Goal: Find specific page/section: Find specific page/section

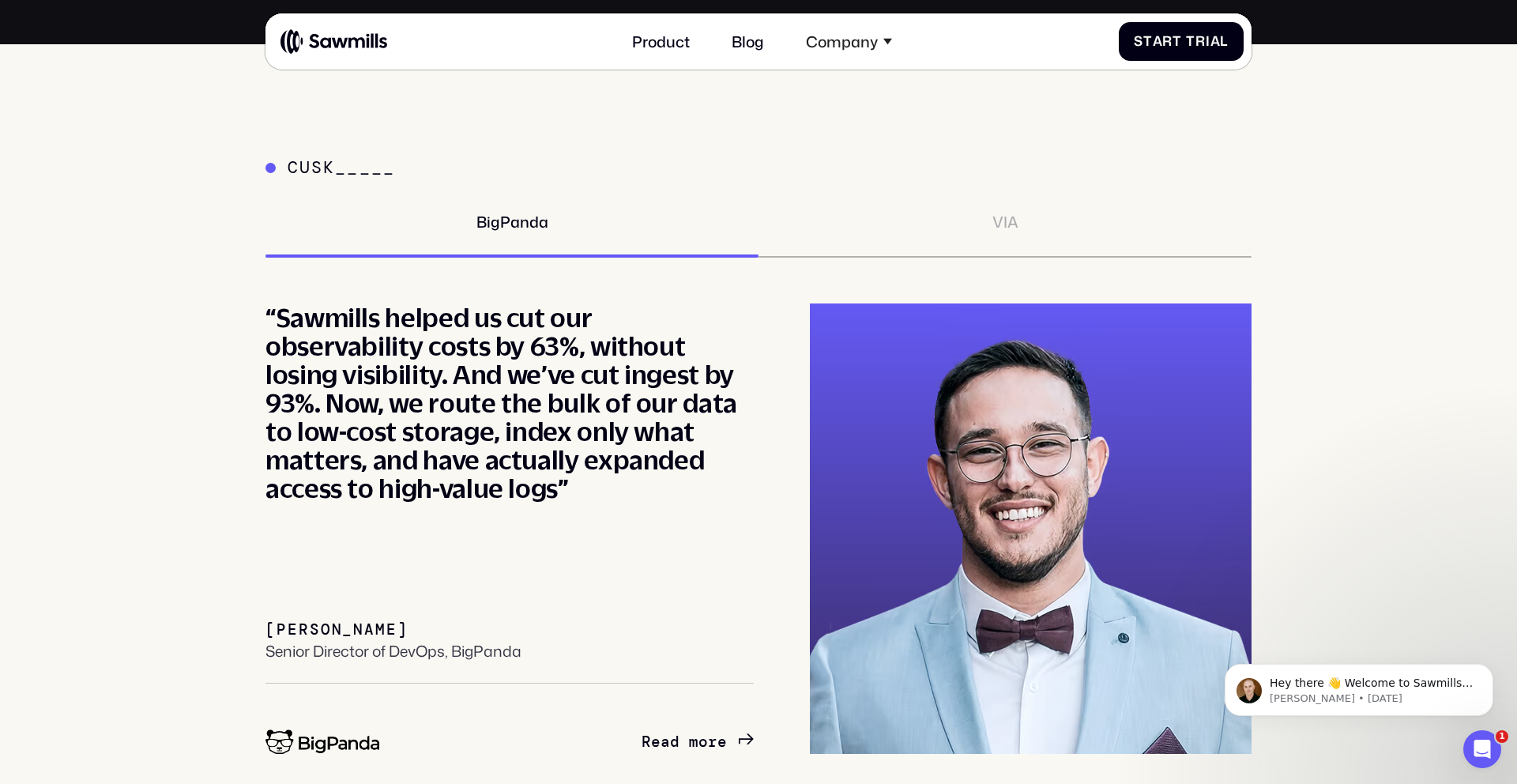
scroll to position [6967, 0]
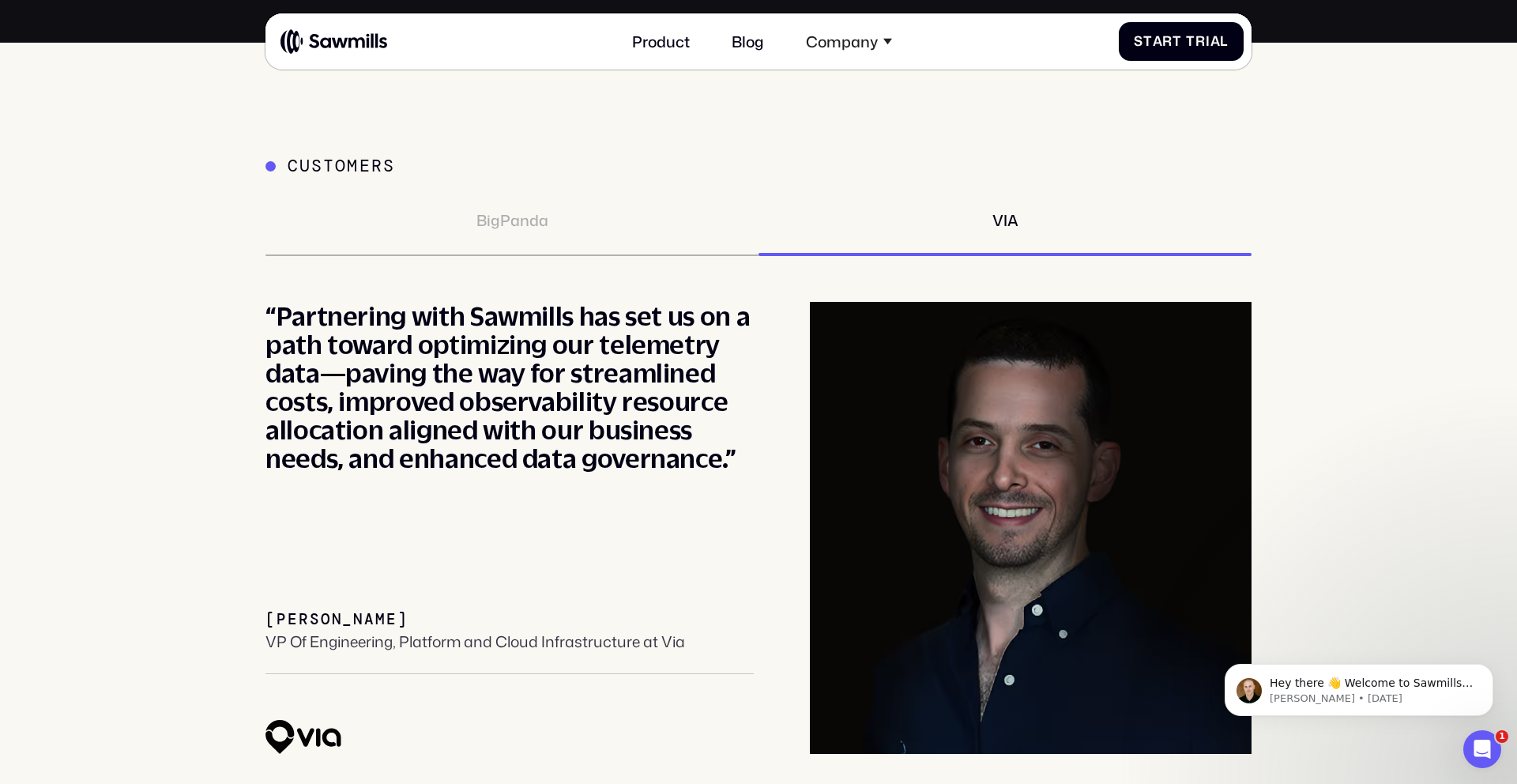
click at [530, 219] on div "BigPanda" at bounding box center [512, 220] width 72 height 18
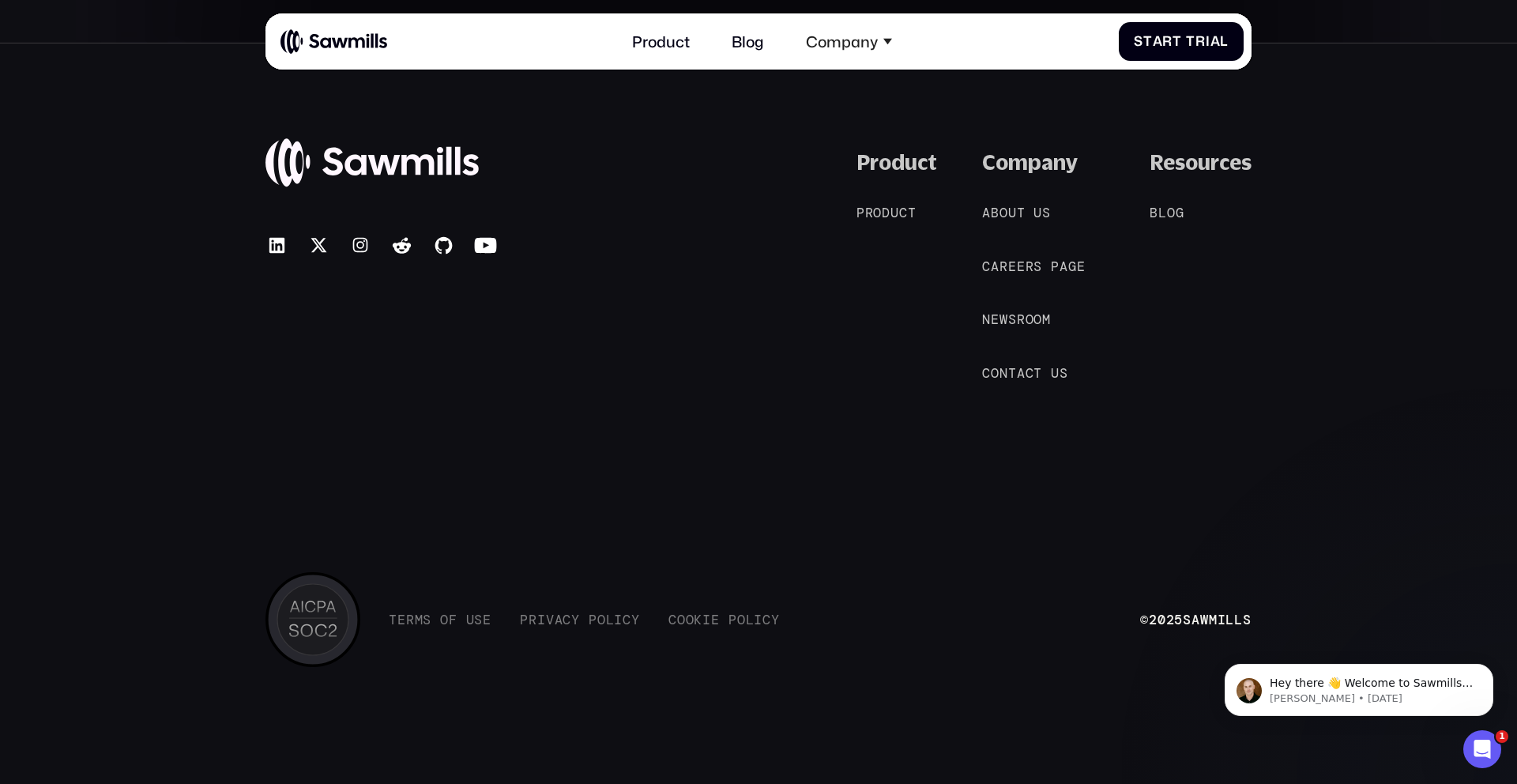
scroll to position [8704, 0]
click at [1019, 168] on div "Company" at bounding box center [1030, 162] width 95 height 25
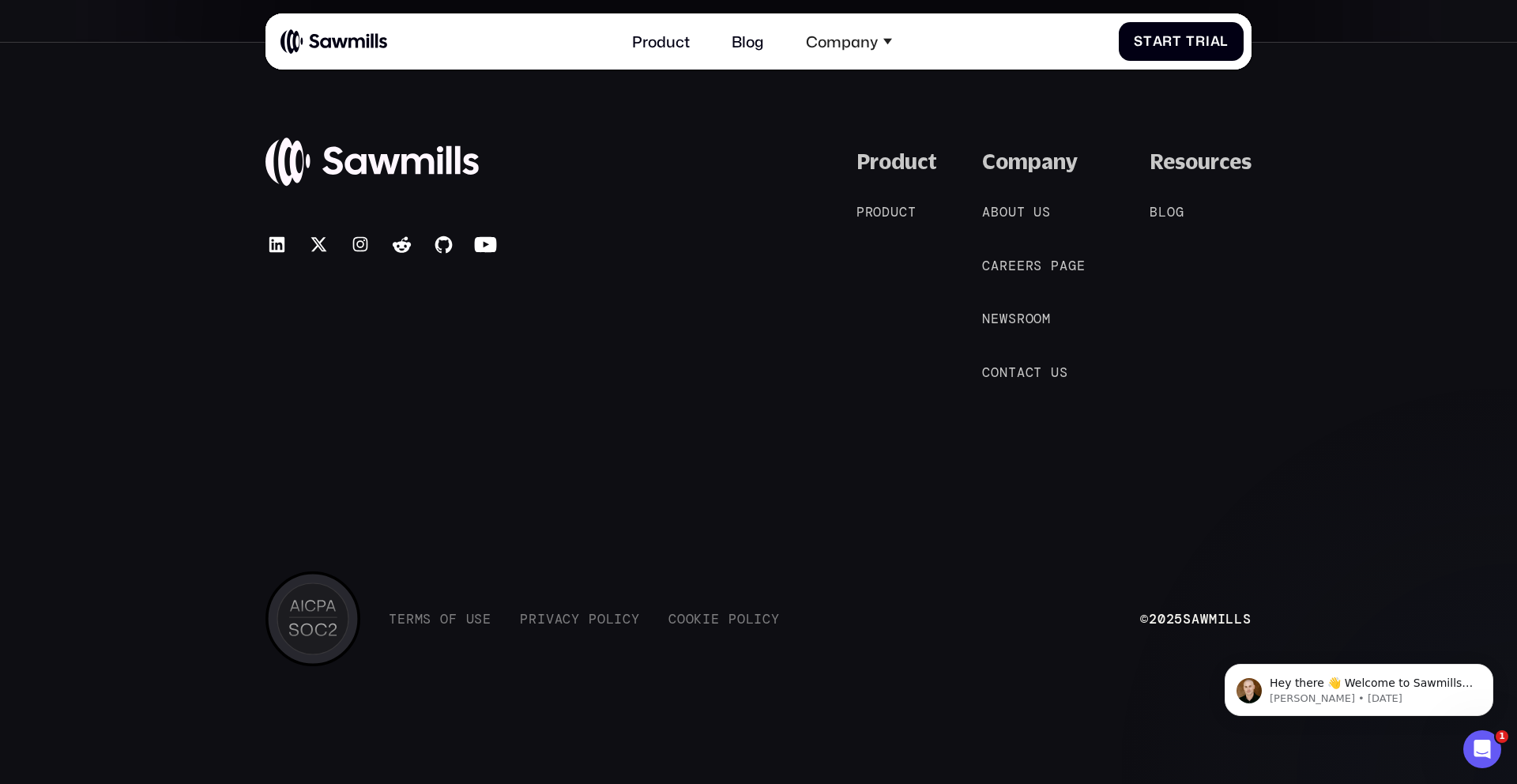
click at [975, 153] on div "Product P r o d u c t P r o d u c t Company A b o u t u s A b o u t u s C a r e…" at bounding box center [1054, 266] width 395 height 232
click at [903, 205] on span "c" at bounding box center [903, 212] width 9 height 16
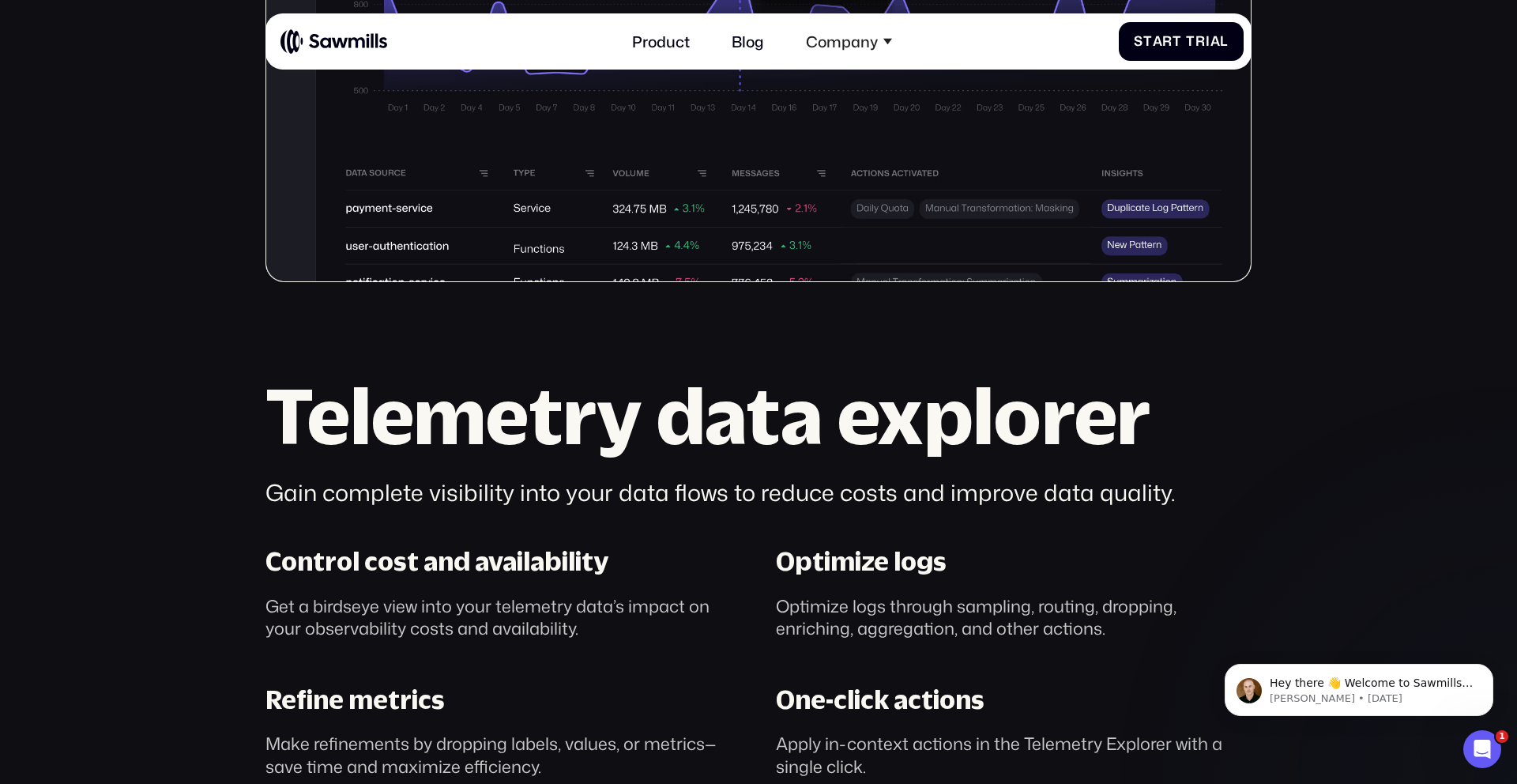
scroll to position [911, 0]
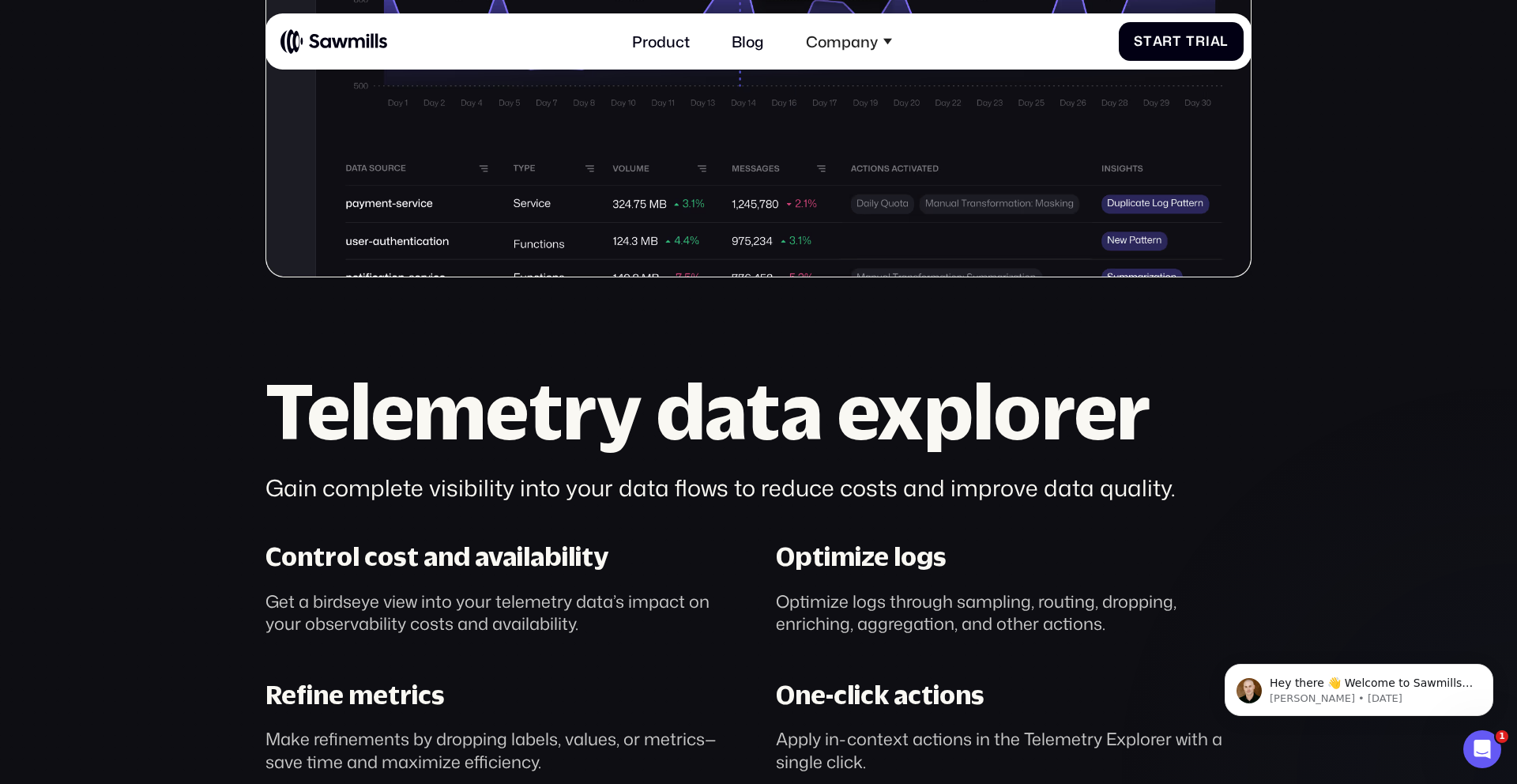
click at [733, 414] on h2 "Telemetry data explorer" at bounding box center [759, 410] width 987 height 77
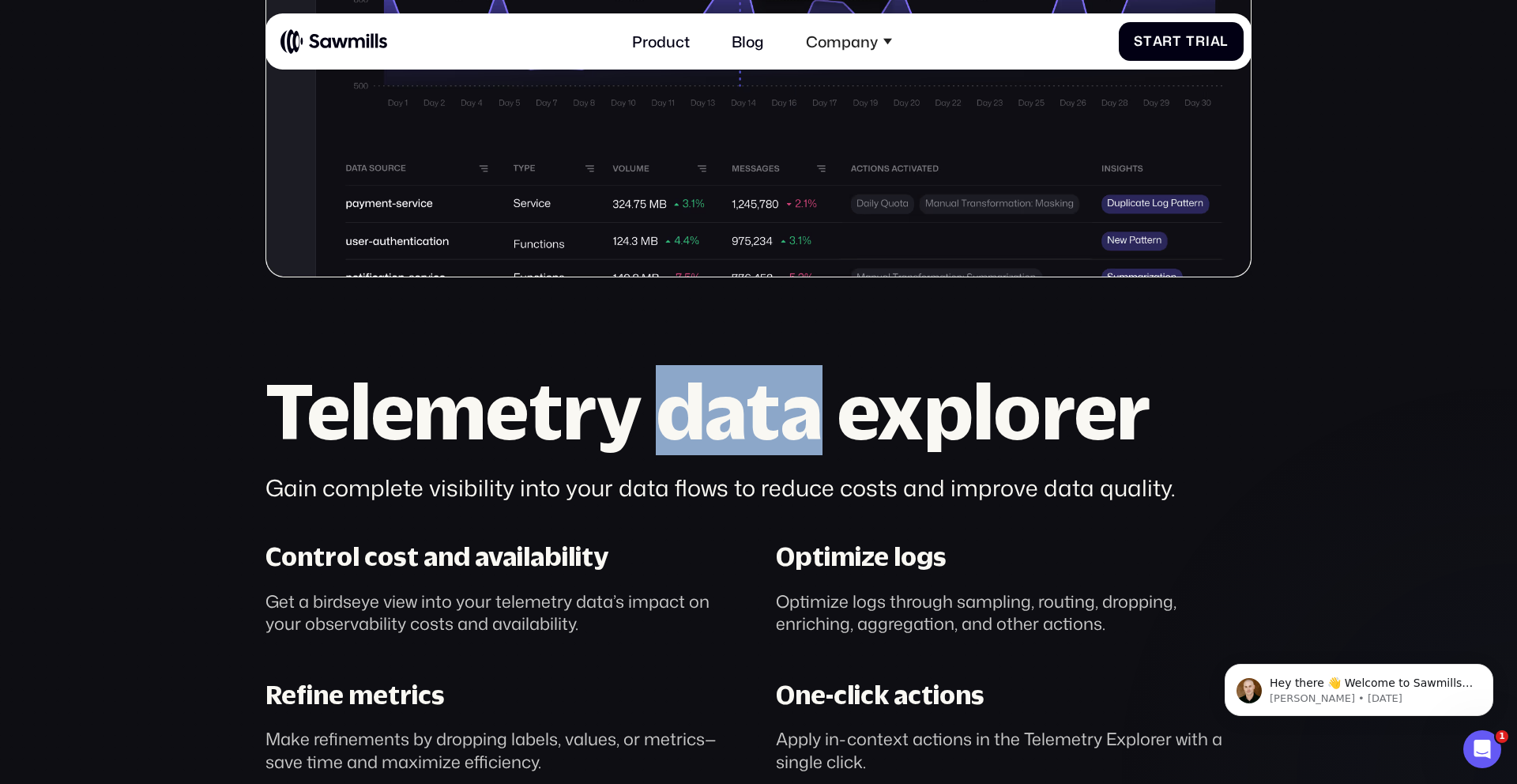
click at [733, 414] on h2 "Telemetry data explorer" at bounding box center [759, 410] width 987 height 77
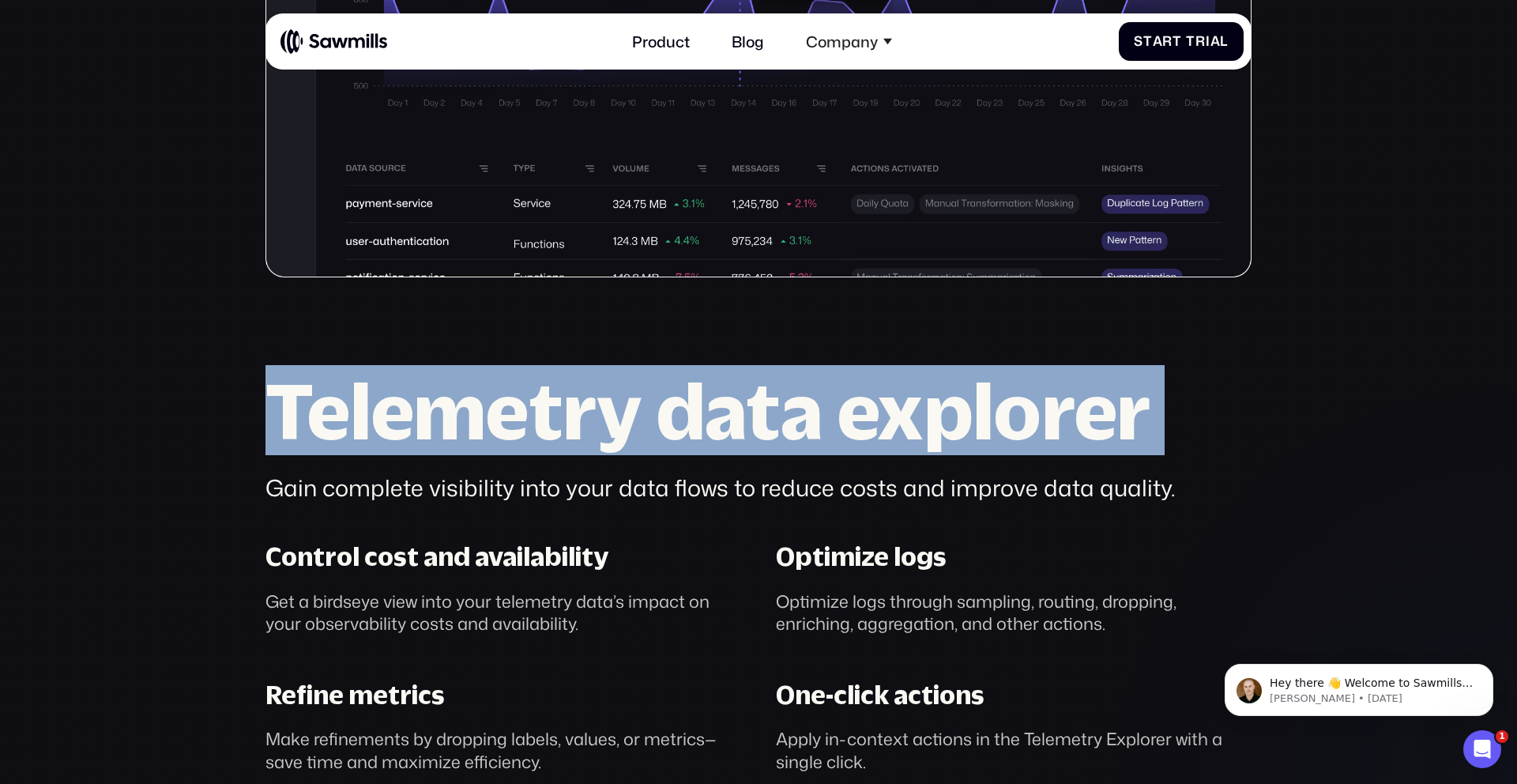
click at [636, 419] on h2 "Telemetry data explorer" at bounding box center [759, 410] width 987 height 77
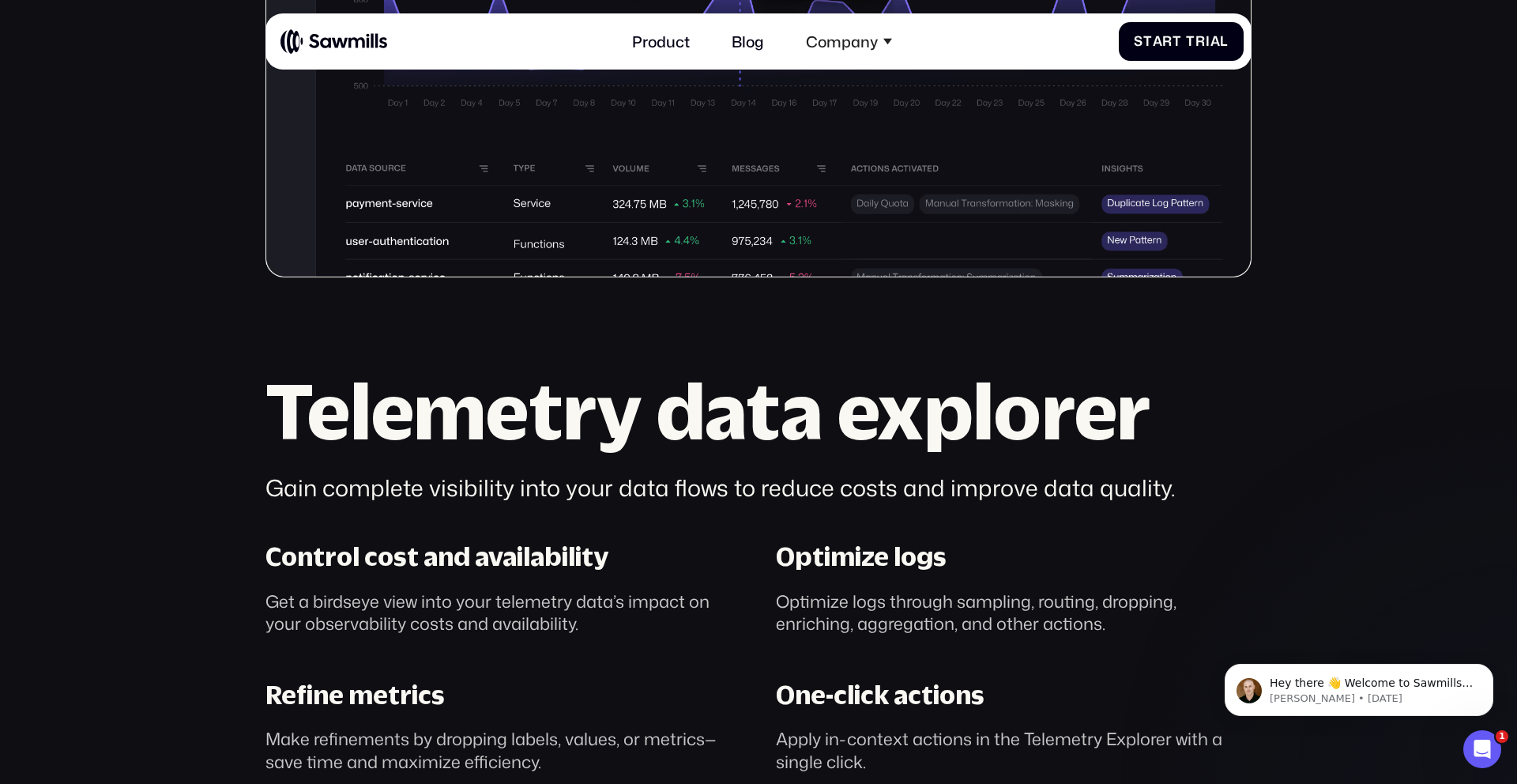
click at [652, 417] on h2 "Telemetry data explorer" at bounding box center [759, 410] width 987 height 77
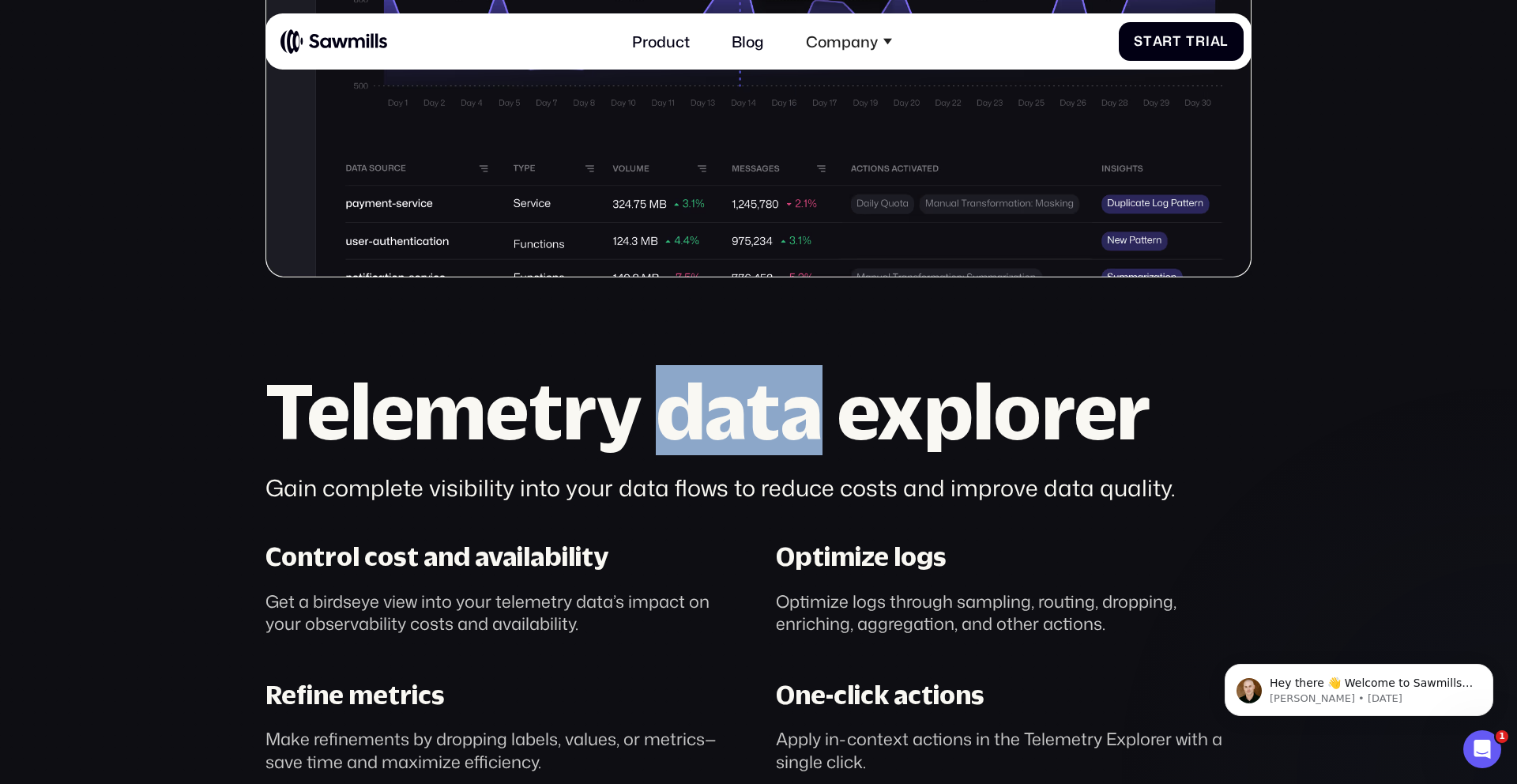
click at [652, 417] on h2 "Telemetry data explorer" at bounding box center [759, 410] width 987 height 77
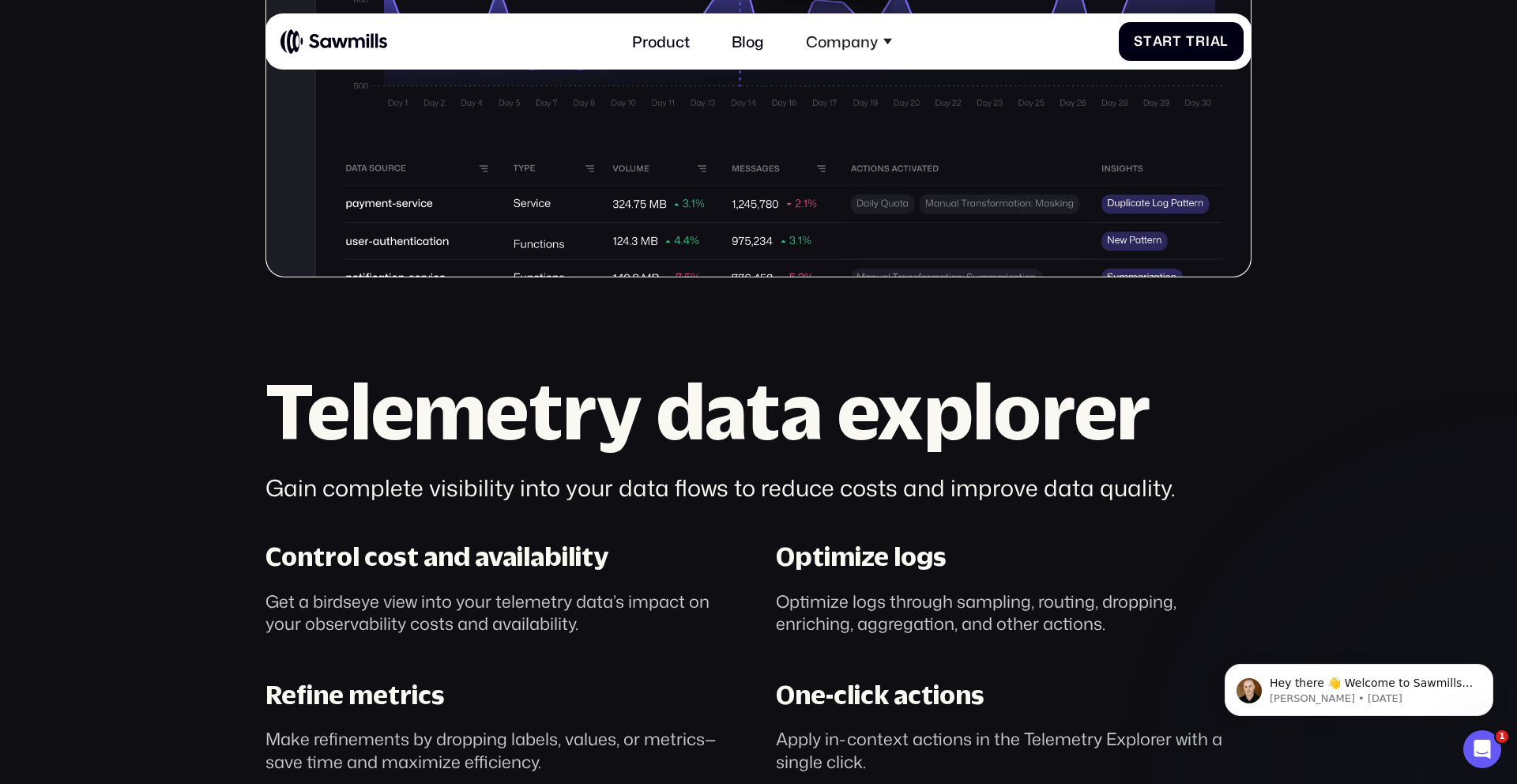
click at [642, 421] on h2 "Telemetry data explorer" at bounding box center [759, 410] width 987 height 77
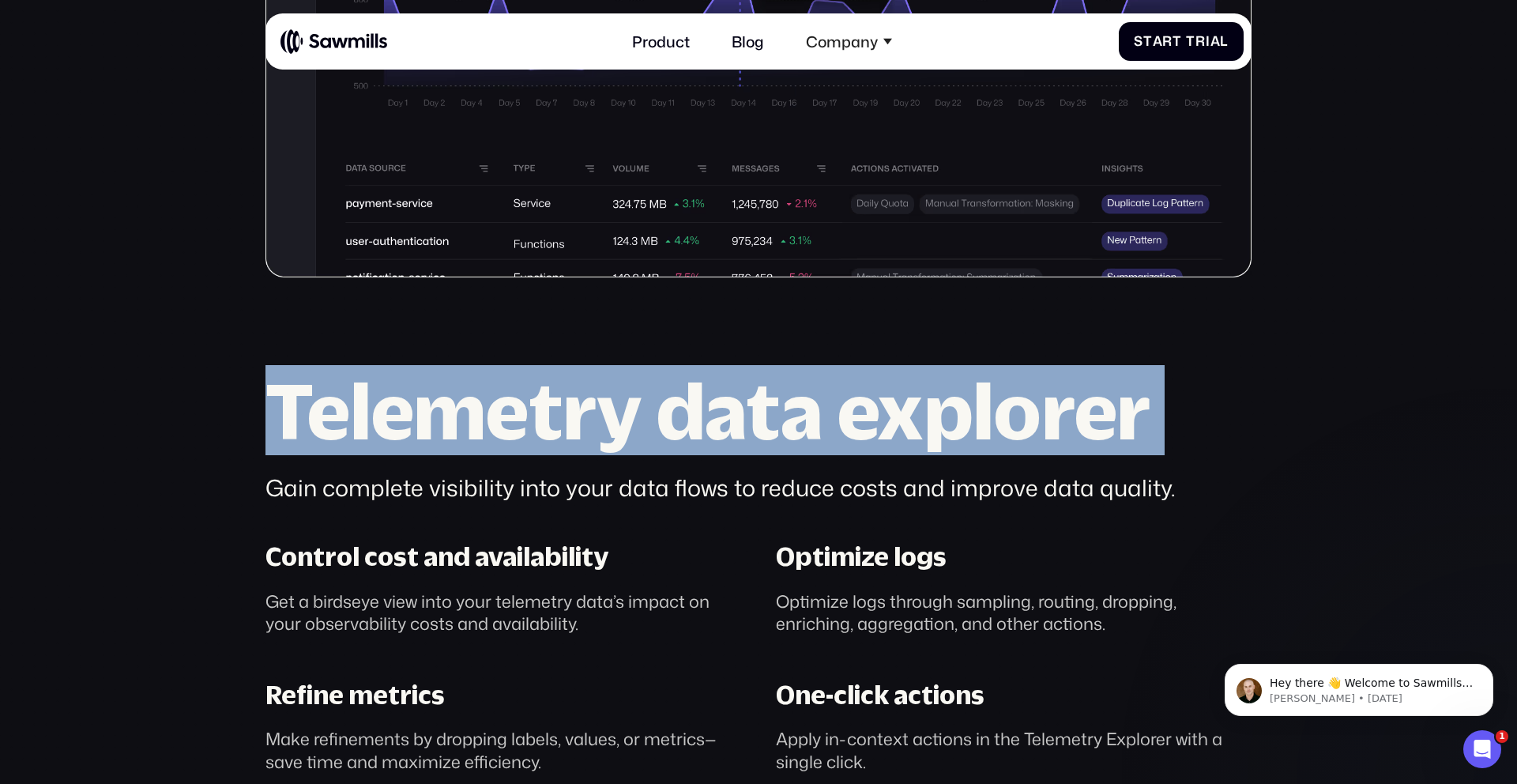
click at [642, 421] on h2 "Telemetry data explorer" at bounding box center [759, 410] width 987 height 77
click at [378, 421] on h2 "Telemetry data explorer" at bounding box center [759, 410] width 987 height 77
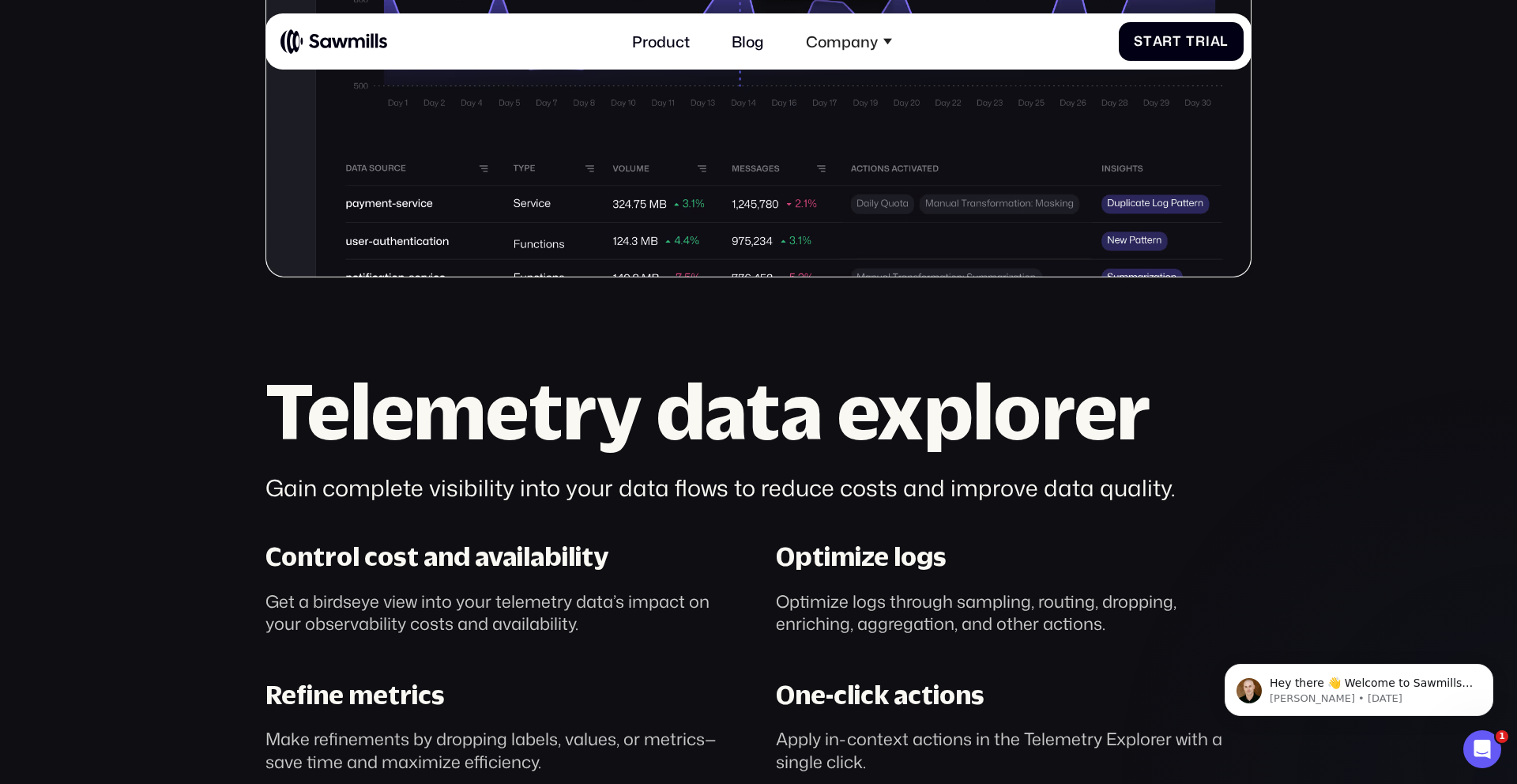
click at [378, 421] on h2 "Telemetry data explorer" at bounding box center [759, 410] width 987 height 77
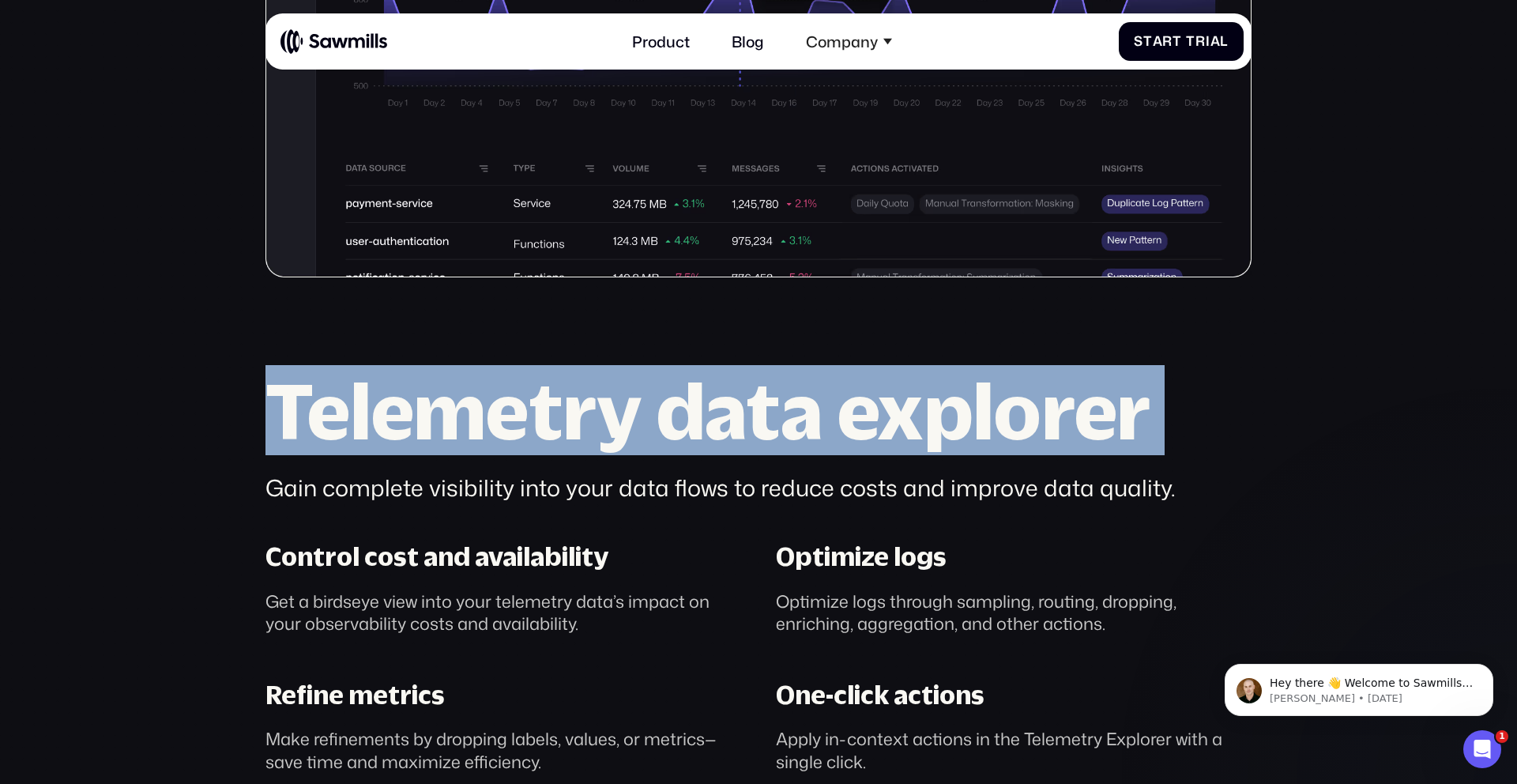
click at [378, 421] on h2 "Telemetry data explorer" at bounding box center [759, 410] width 987 height 77
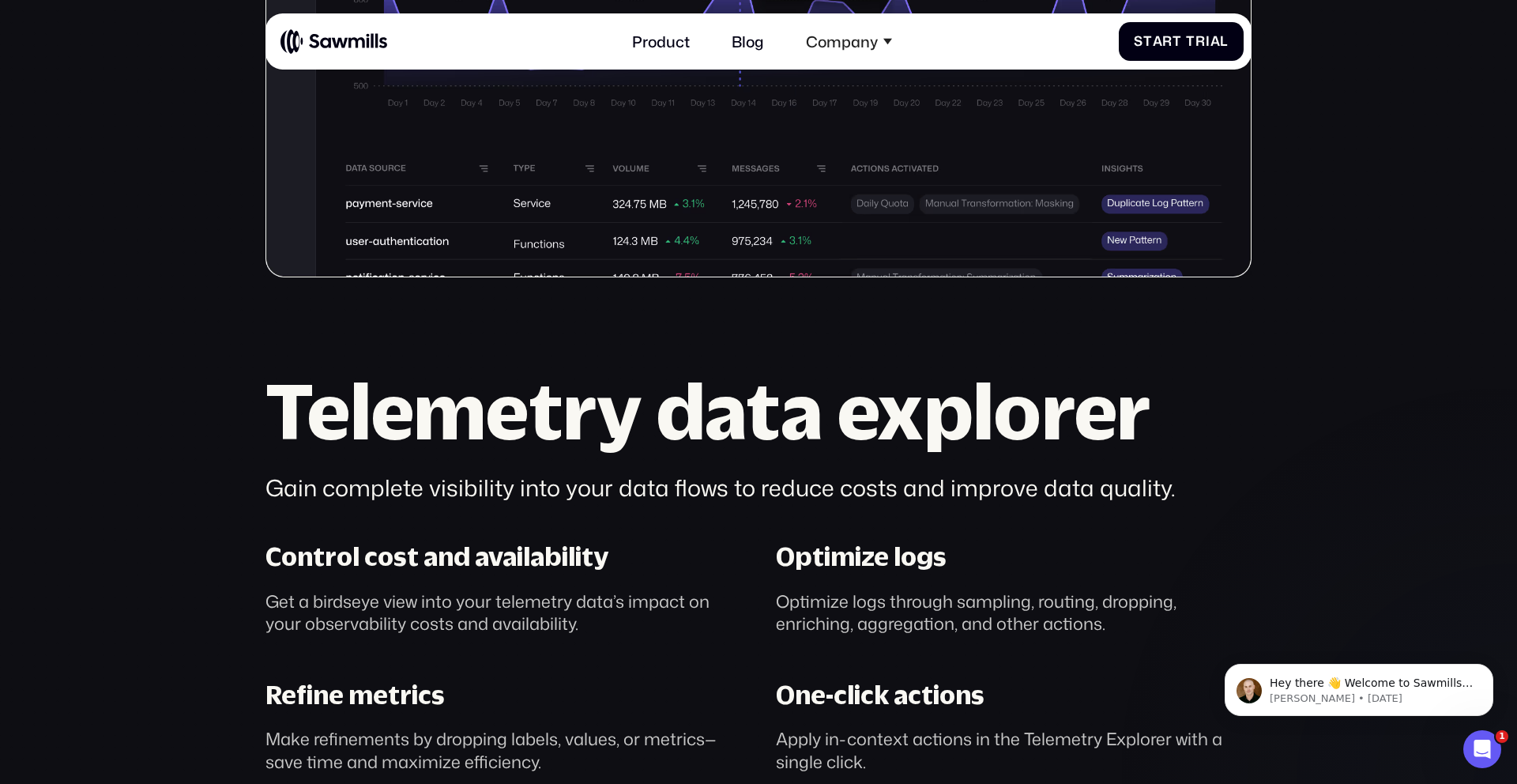
click at [584, 402] on h2 "Telemetry data explorer" at bounding box center [759, 410] width 987 height 77
click at [734, 430] on h2 "Telemetry data explorer" at bounding box center [759, 410] width 987 height 77
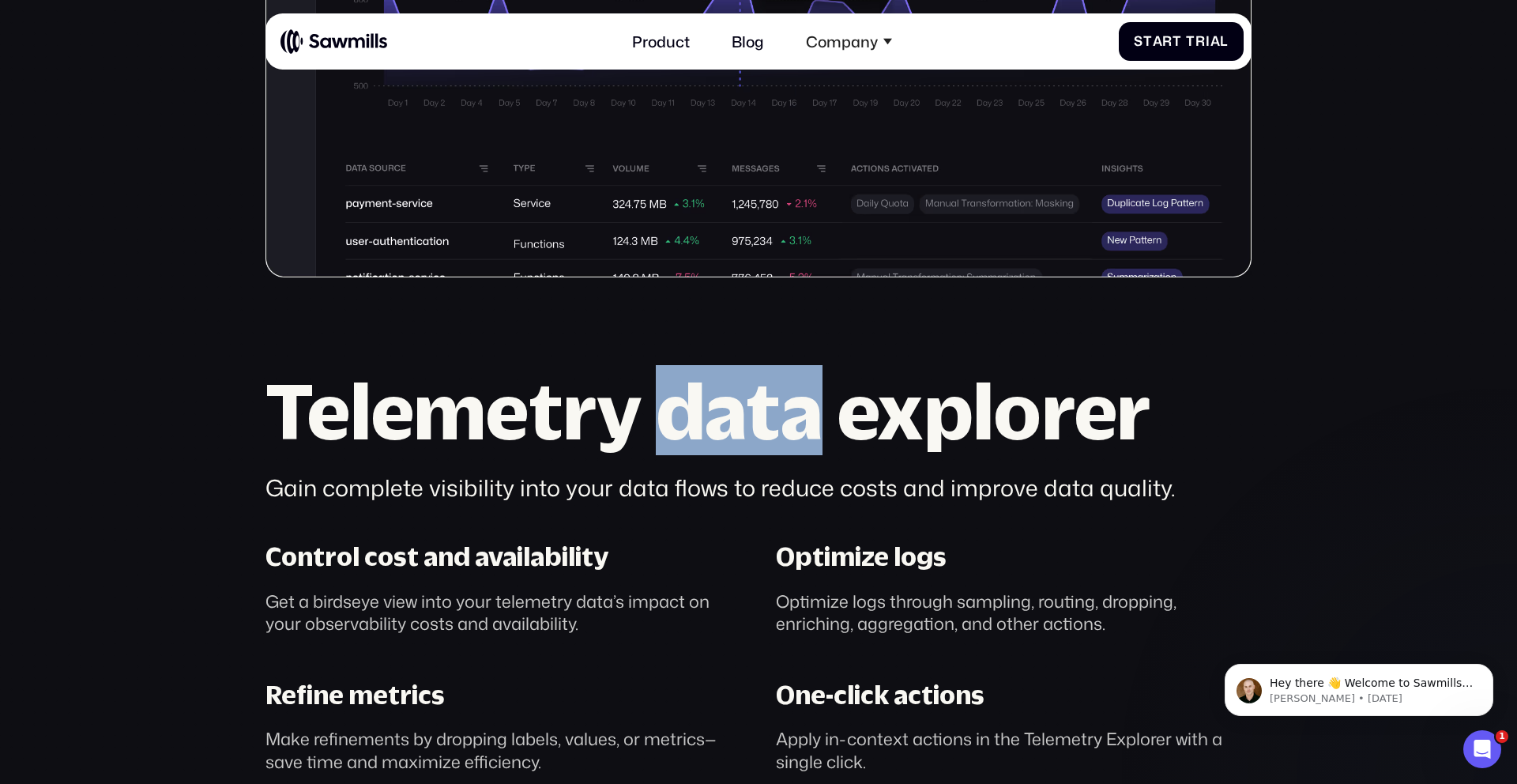
click at [734, 430] on h2 "Telemetry data explorer" at bounding box center [759, 410] width 987 height 77
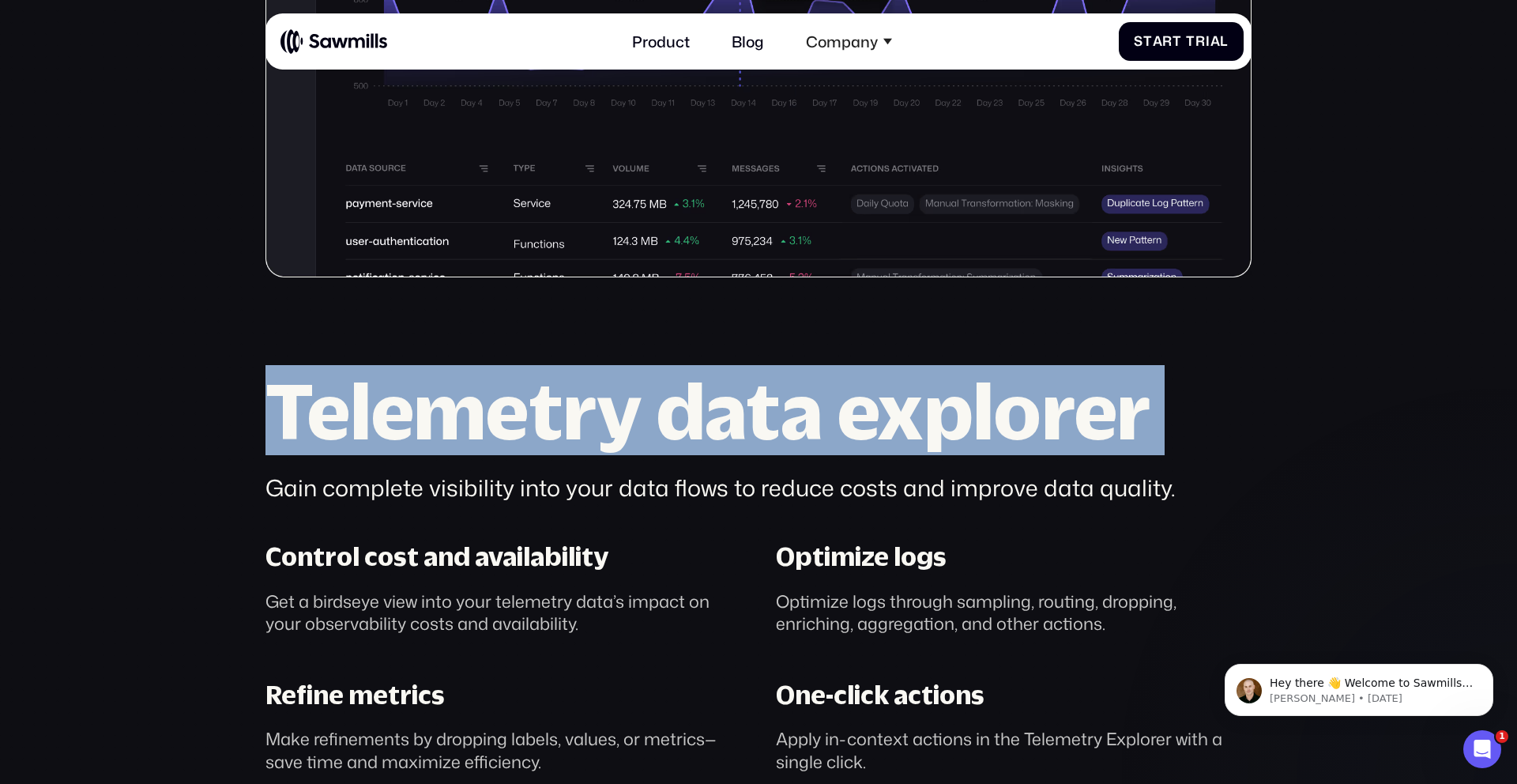
click at [734, 430] on h2 "Telemetry data explorer" at bounding box center [759, 410] width 987 height 77
click at [732, 428] on h2 "Telemetry data explorer" at bounding box center [759, 410] width 987 height 77
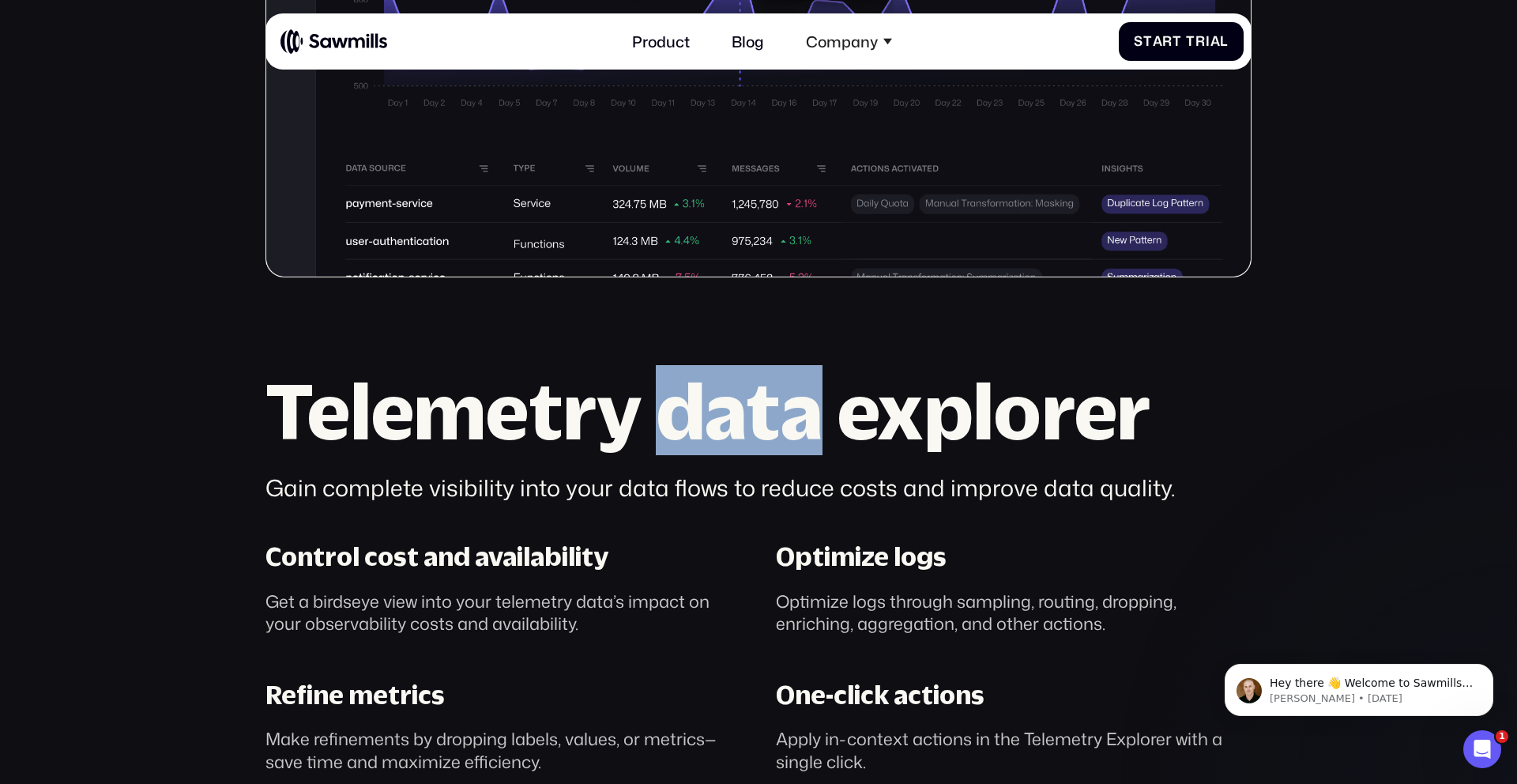
click at [732, 428] on h2 "Telemetry data explorer" at bounding box center [759, 410] width 987 height 77
click at [642, 447] on h2 "Telemetry data explorer" at bounding box center [759, 410] width 987 height 77
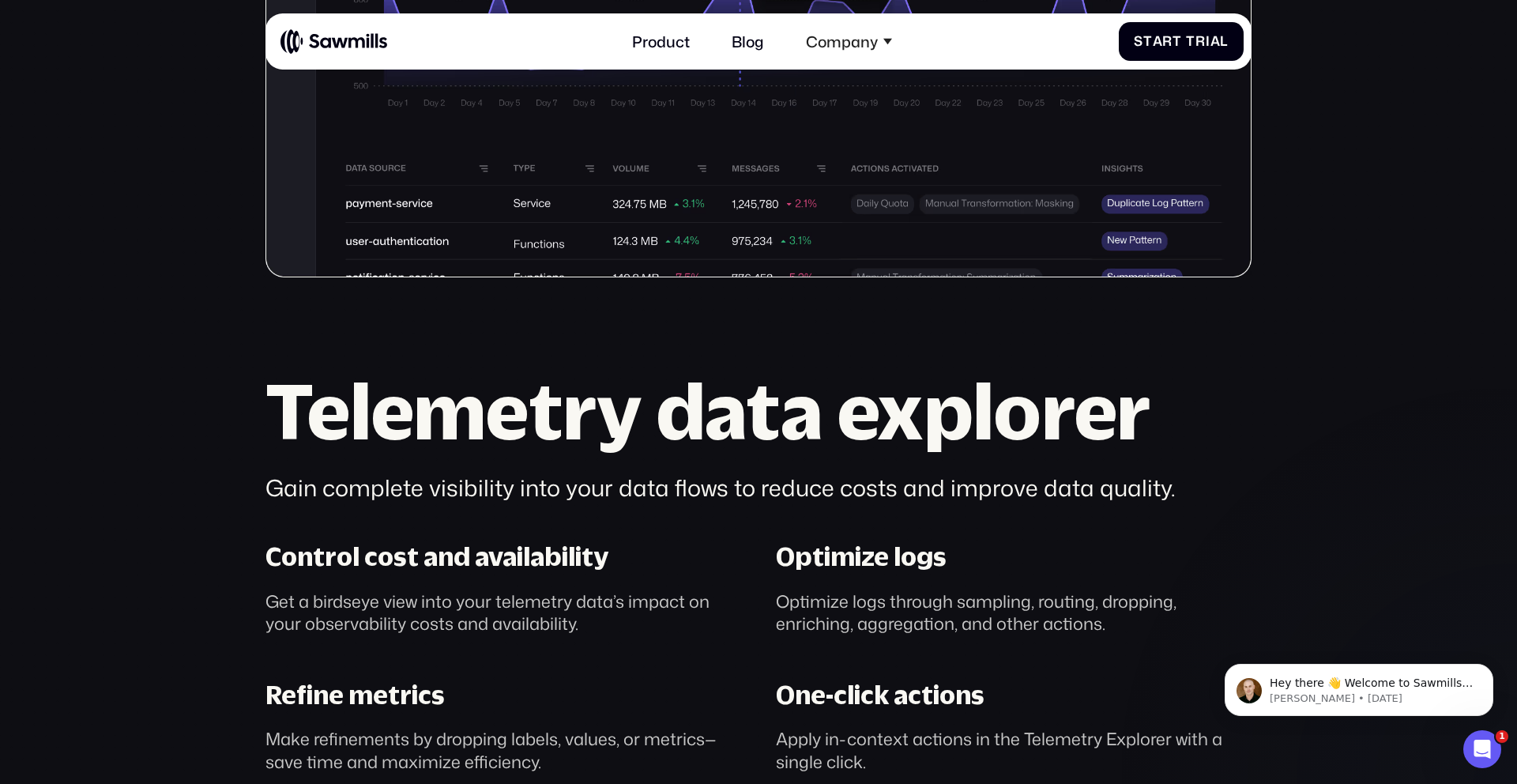
click at [645, 430] on h2 "Telemetry data explorer" at bounding box center [759, 410] width 987 height 77
click at [808, 413] on h2 "Telemetry data explorer" at bounding box center [759, 410] width 987 height 77
click at [823, 413] on h2 "Telemetry data explorer" at bounding box center [759, 410] width 987 height 77
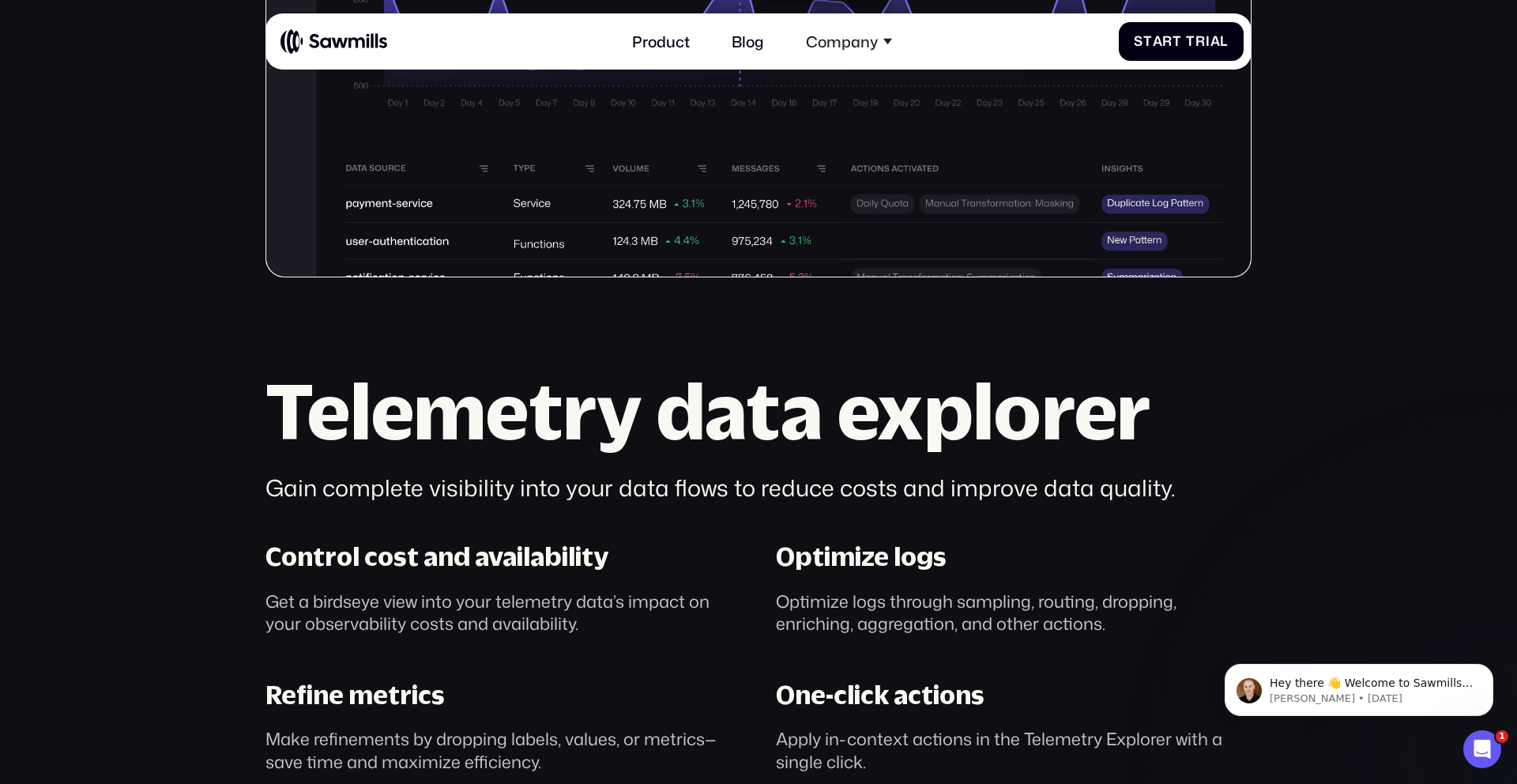
click at [566, 574] on div "Control cost and availability Get a birdseye view into your telemetry data’s im…" at bounding box center [504, 587] width 511 height 93
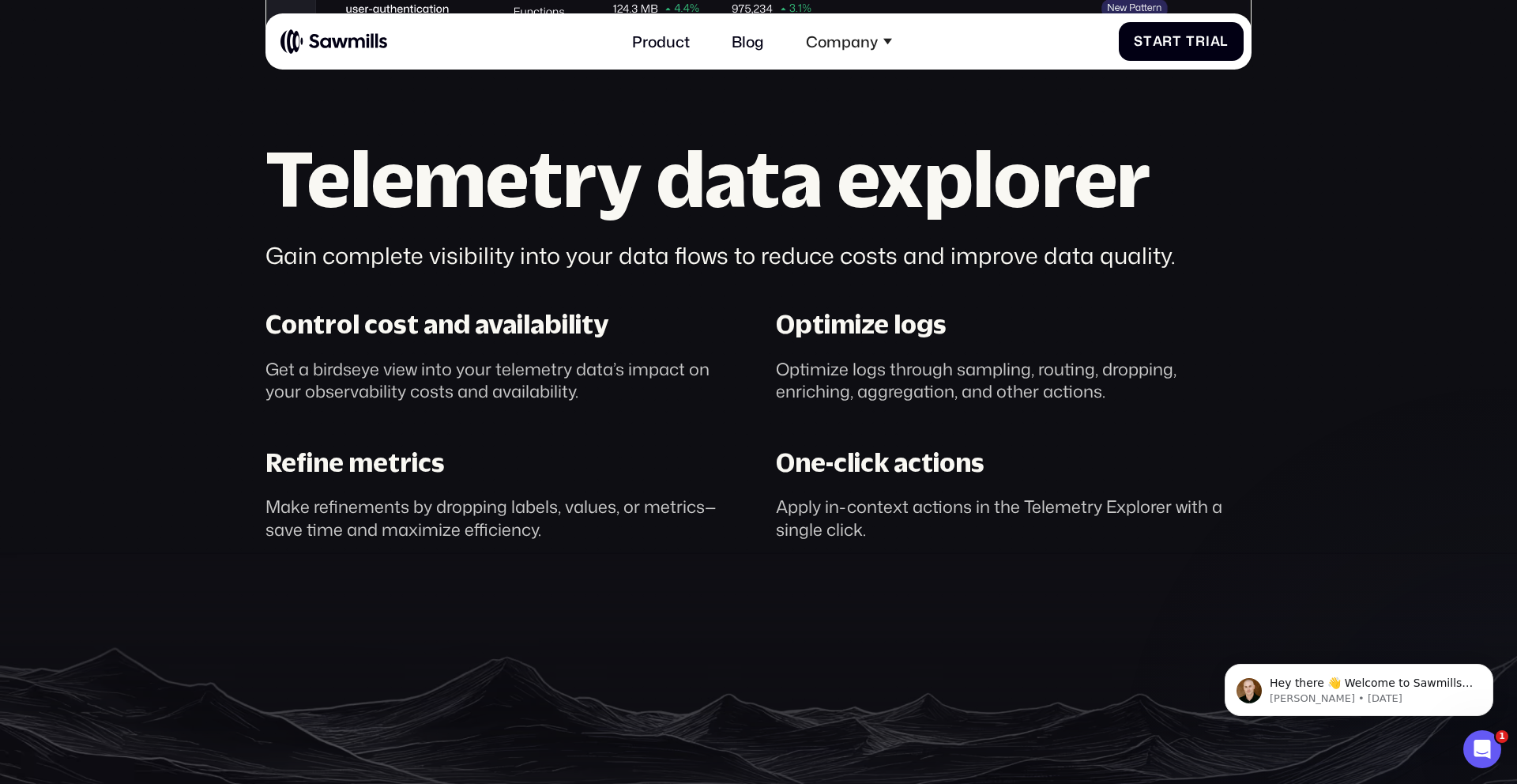
scroll to position [1151, 0]
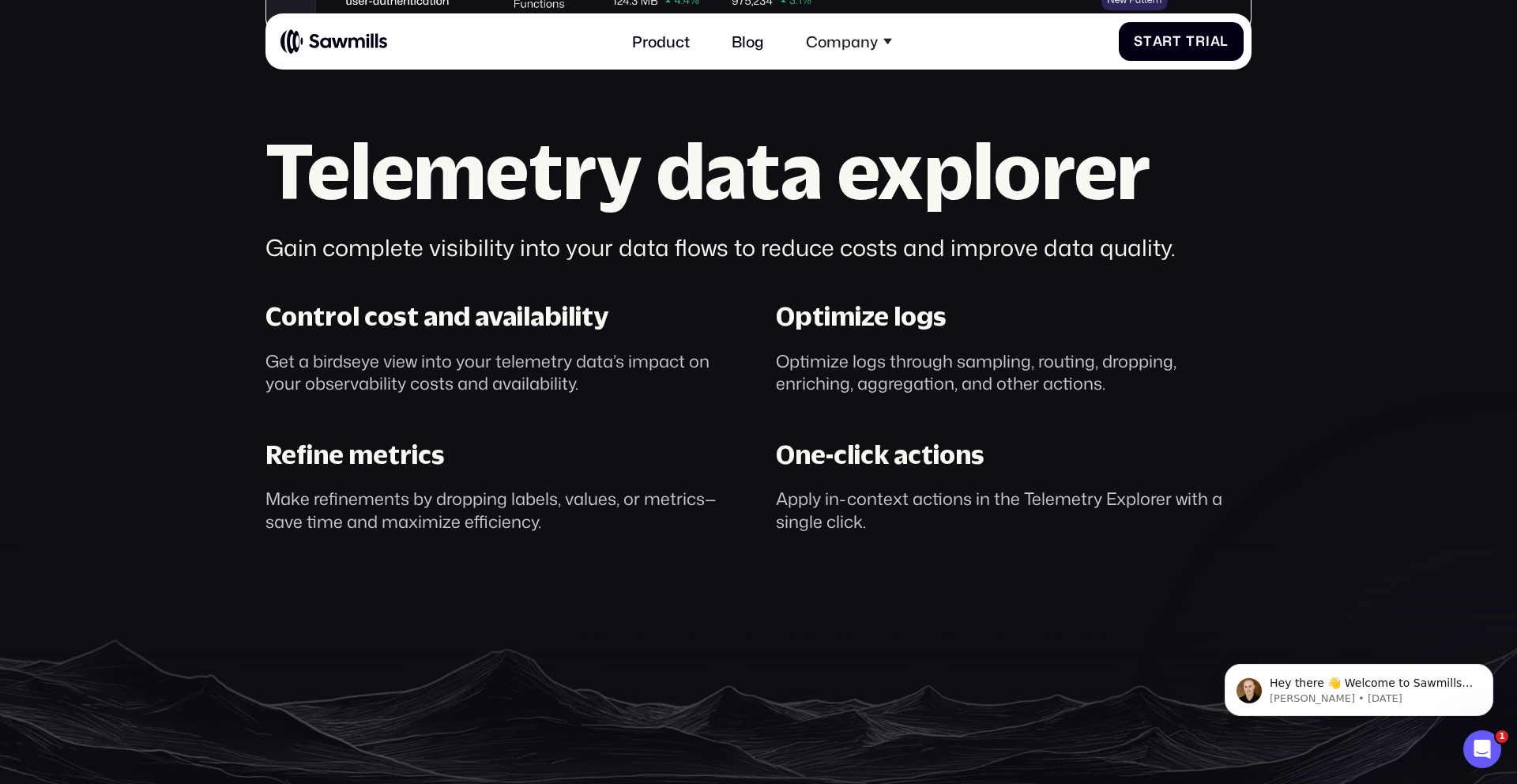
click at [706, 248] on div "Gain complete visibility into your data flows to reduce costs and improve data …" at bounding box center [759, 247] width 987 height 32
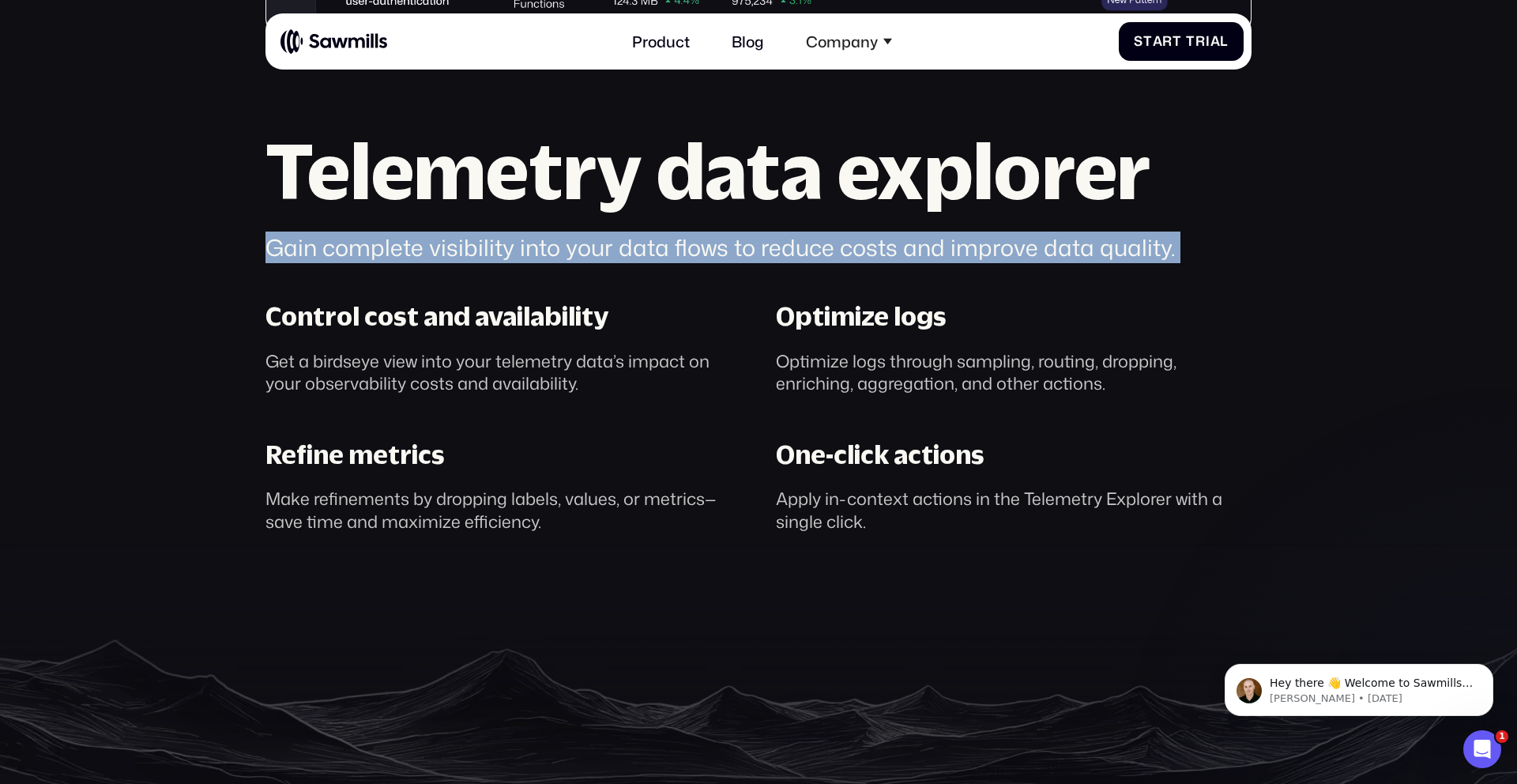
click at [706, 248] on div "Gain complete visibility into your data flows to reduce costs and improve data …" at bounding box center [759, 247] width 987 height 32
click at [696, 191] on h2 "Telemetry data explorer" at bounding box center [759, 170] width 987 height 77
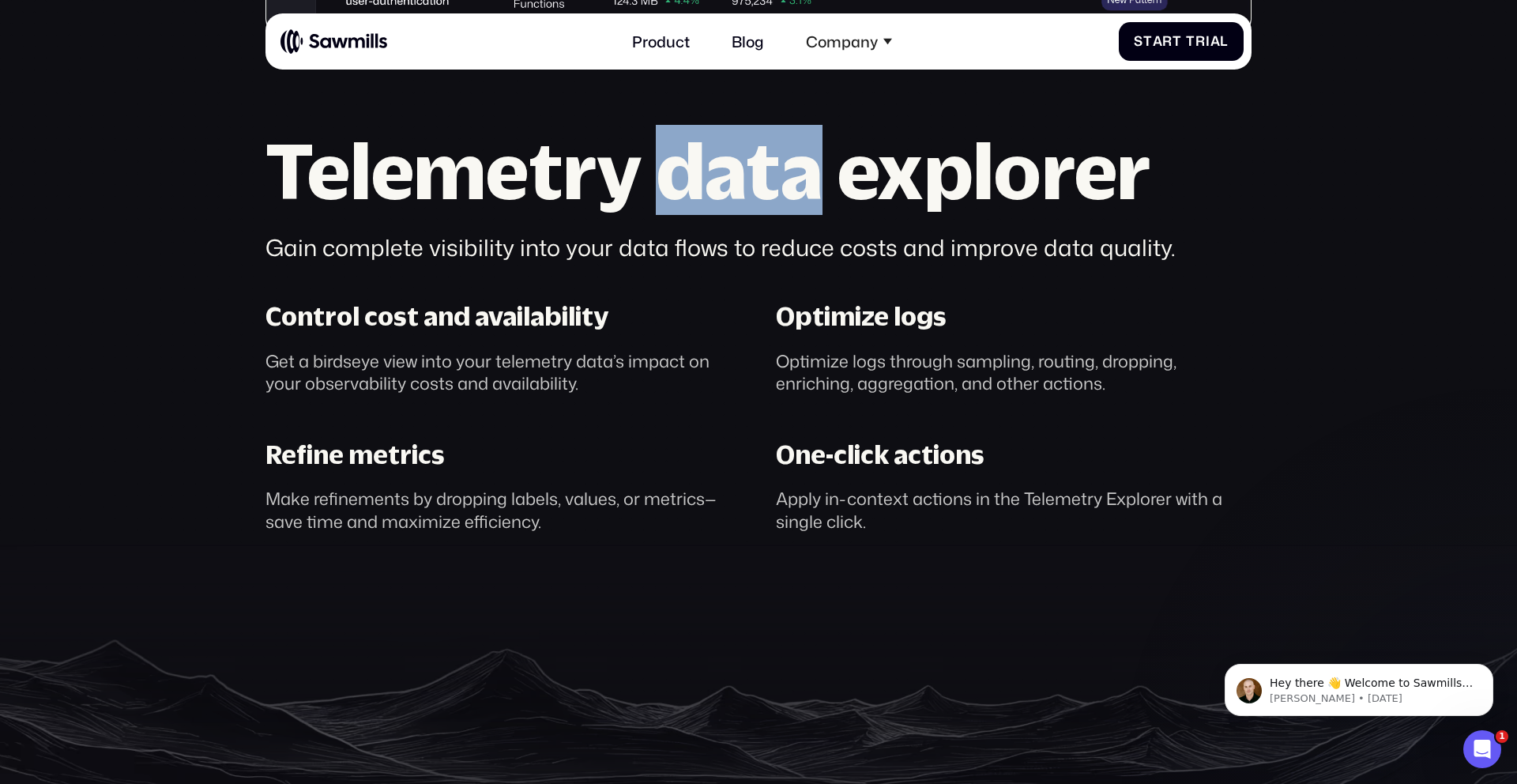
click at [696, 191] on h2 "Telemetry data explorer" at bounding box center [759, 170] width 987 height 77
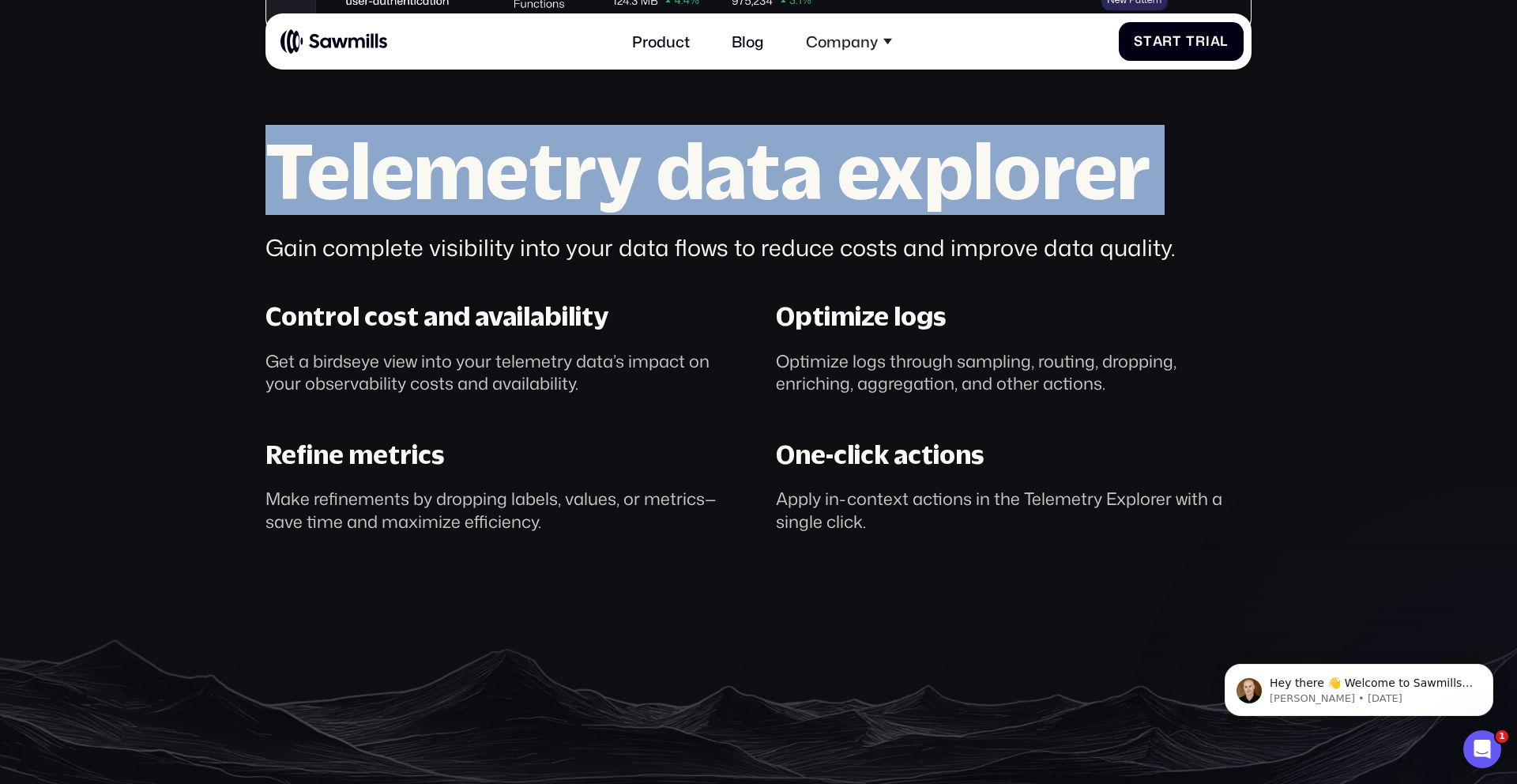
click at [696, 191] on h2 "Telemetry data explorer" at bounding box center [759, 170] width 987 height 77
click at [596, 207] on h2 "Telemetry data explorer" at bounding box center [759, 170] width 987 height 77
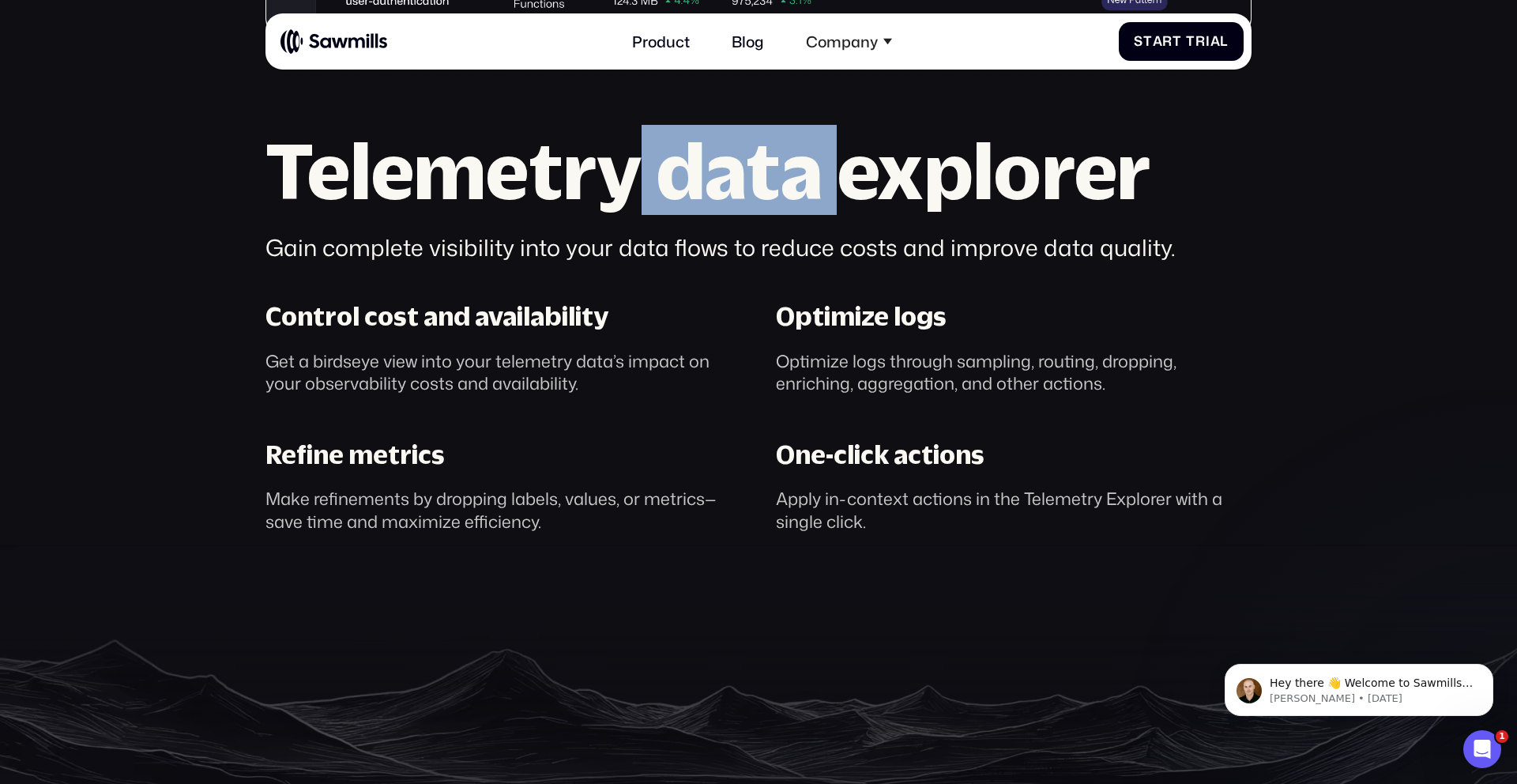
drag, startPoint x: 640, startPoint y: 173, endPoint x: 840, endPoint y: 147, distance: 201.7
click at [840, 147] on h2 "Telemetry data explorer" at bounding box center [759, 170] width 987 height 77
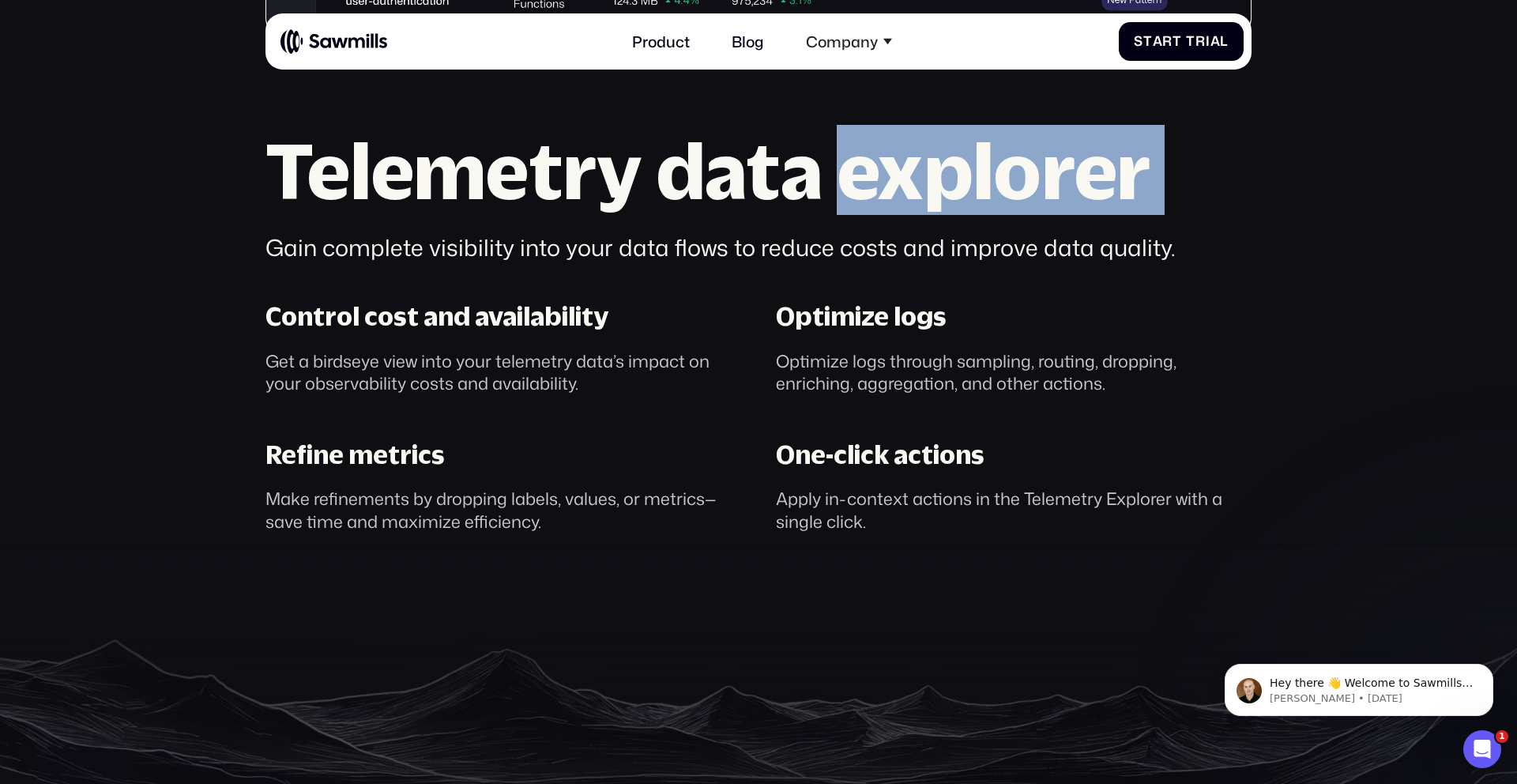
drag, startPoint x: 839, startPoint y: 157, endPoint x: 322, endPoint y: 216, distance: 520.4
click at [322, 216] on div "Telemetry data explorer Gain complete visibility into your data flows to reduce…" at bounding box center [759, 197] width 987 height 132
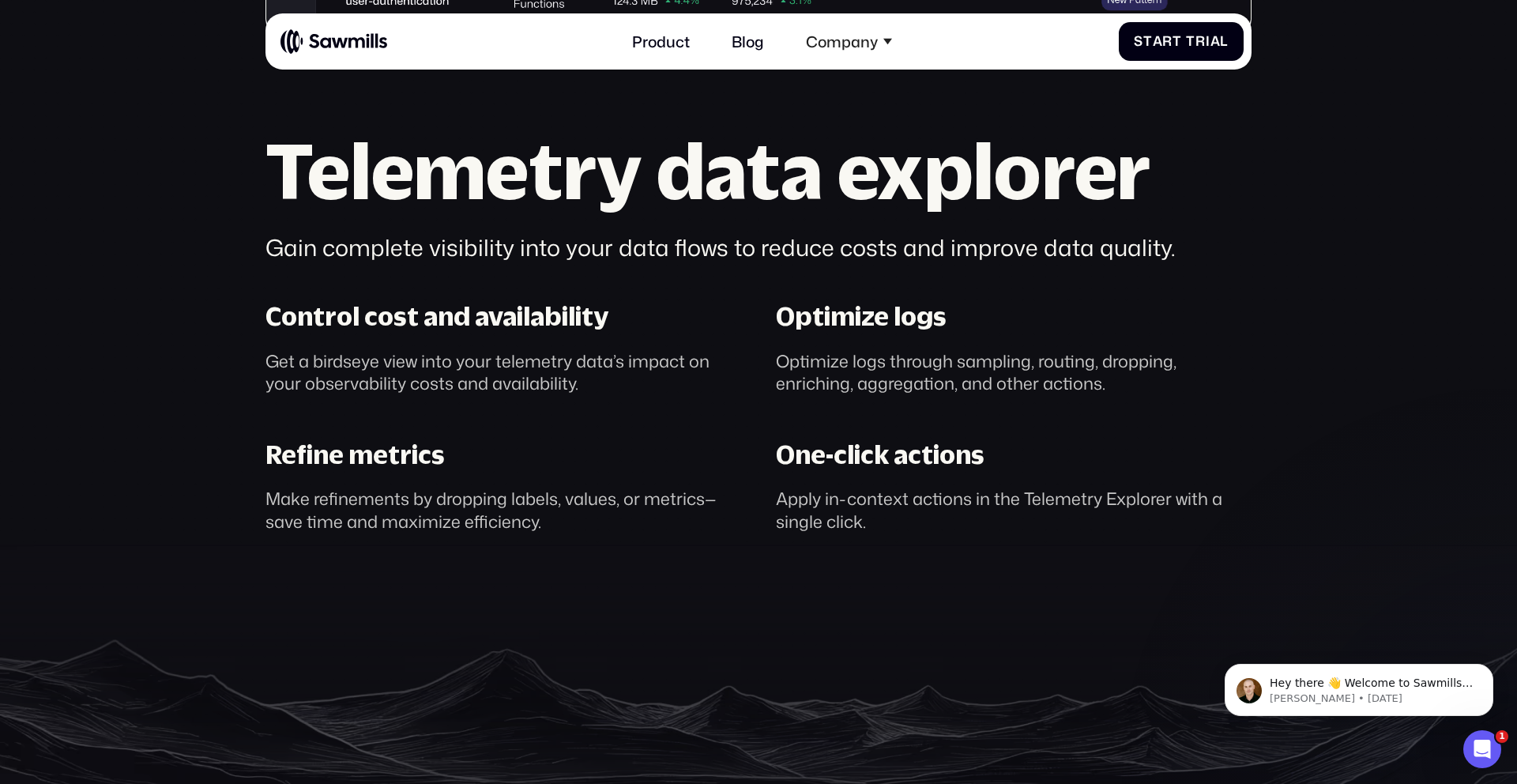
click at [304, 196] on h2 "Telemetry data explorer" at bounding box center [759, 170] width 987 height 77
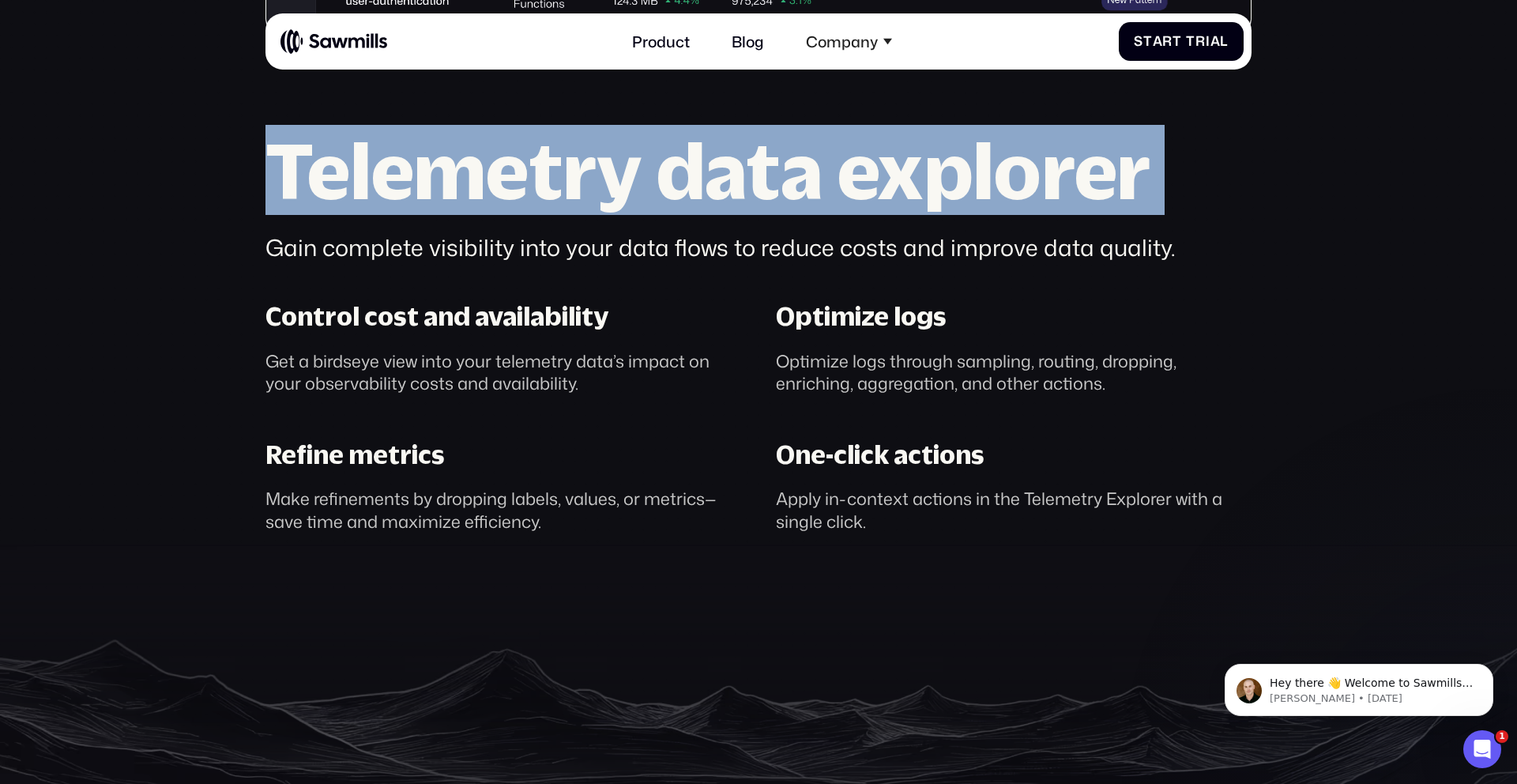
click at [304, 196] on h2 "Telemetry data explorer" at bounding box center [759, 170] width 987 height 77
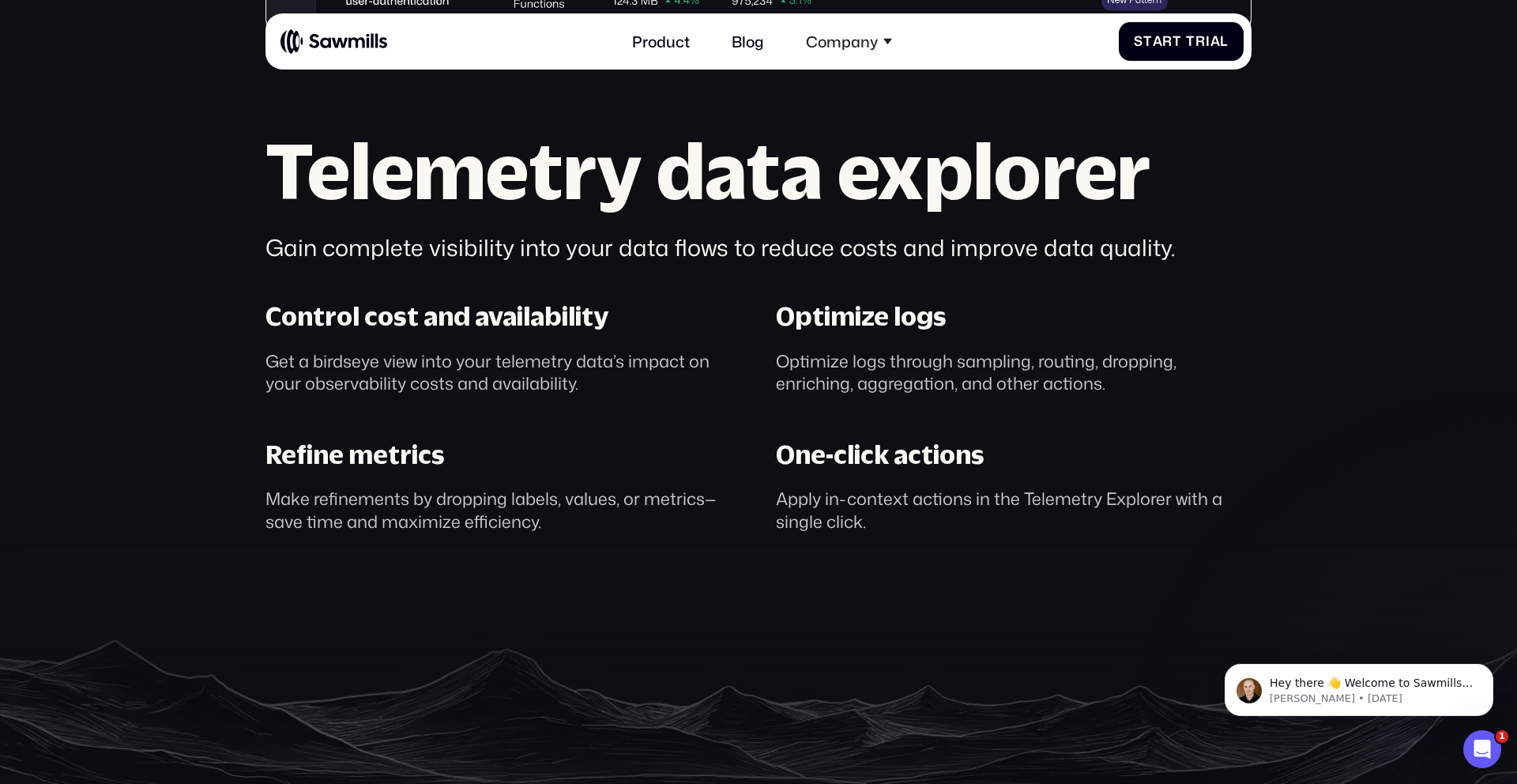
click at [299, 273] on div "Telemetry data explorer Gain complete visibility into your data flows to reduce…" at bounding box center [759, 331] width 987 height 401
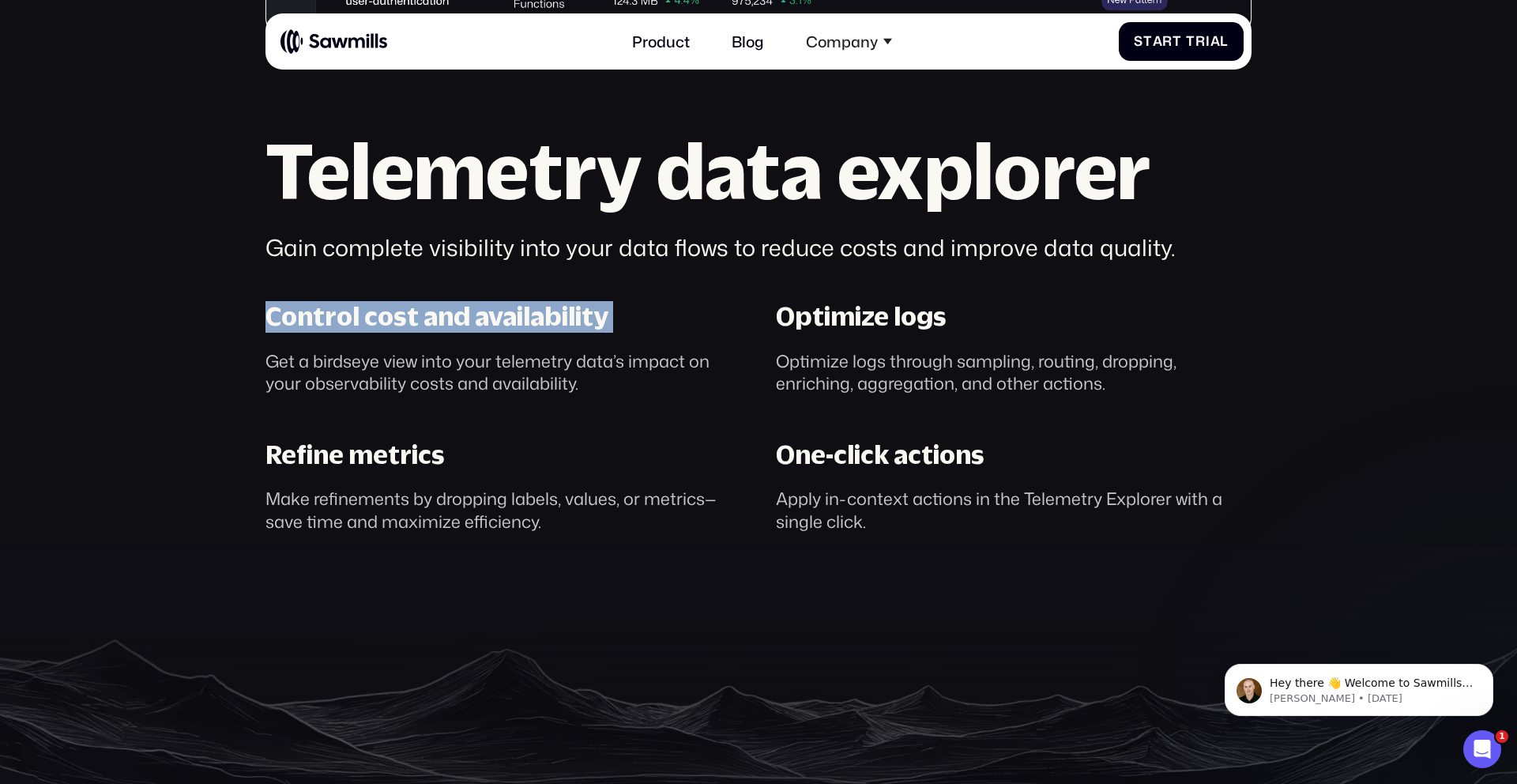
click at [299, 273] on div "Telemetry data explorer Gain complete visibility into your data flows to reduce…" at bounding box center [759, 331] width 987 height 401
click at [453, 280] on div "Telemetry data explorer Gain complete visibility into your data flows to reduce…" at bounding box center [759, 331] width 987 height 401
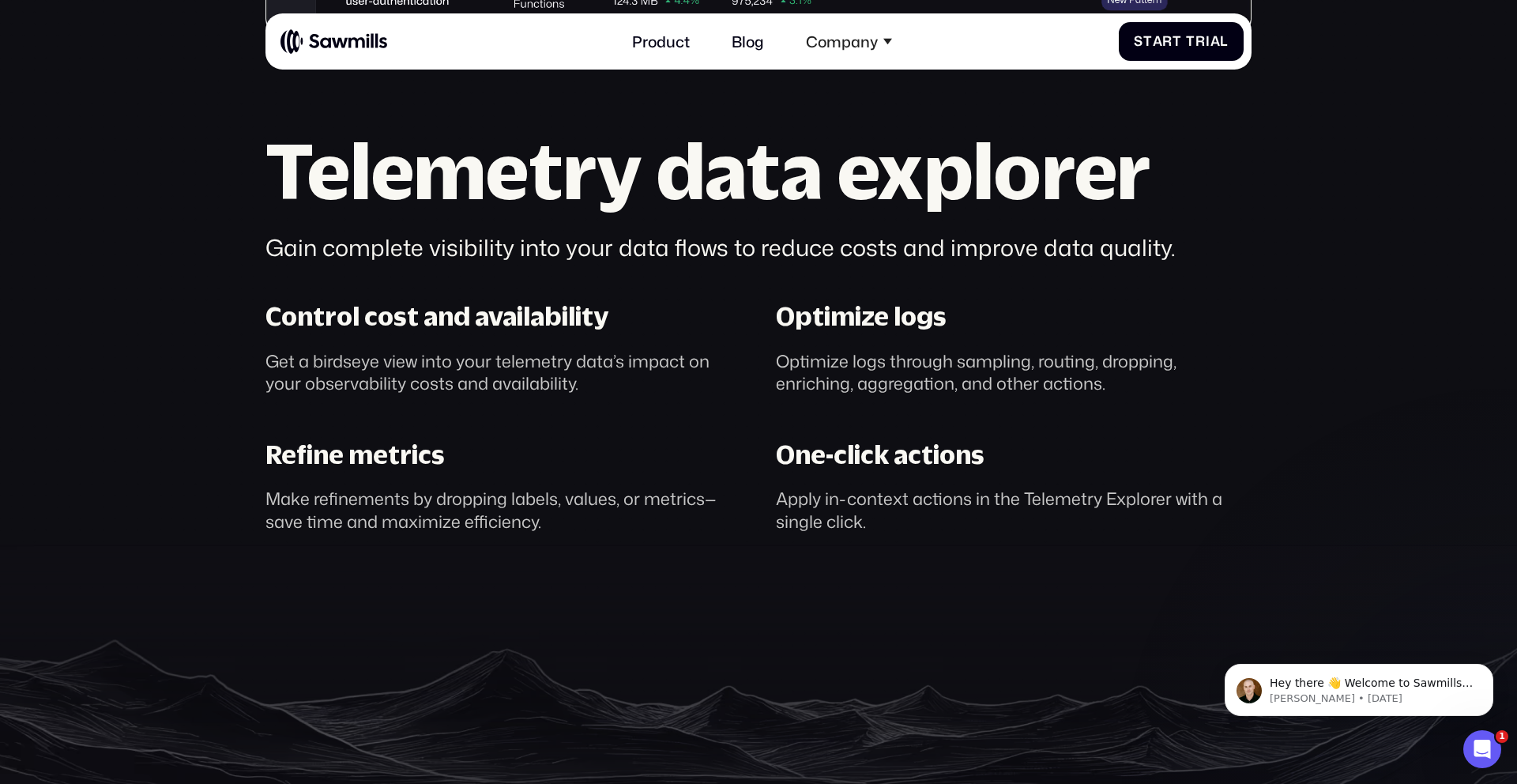
click at [453, 280] on div "Telemetry data explorer Gain complete visibility into your data flows to reduce…" at bounding box center [759, 331] width 987 height 401
click at [443, 294] on div "Telemetry data explorer Gain complete visibility into your data flows to reduce…" at bounding box center [759, 331] width 987 height 401
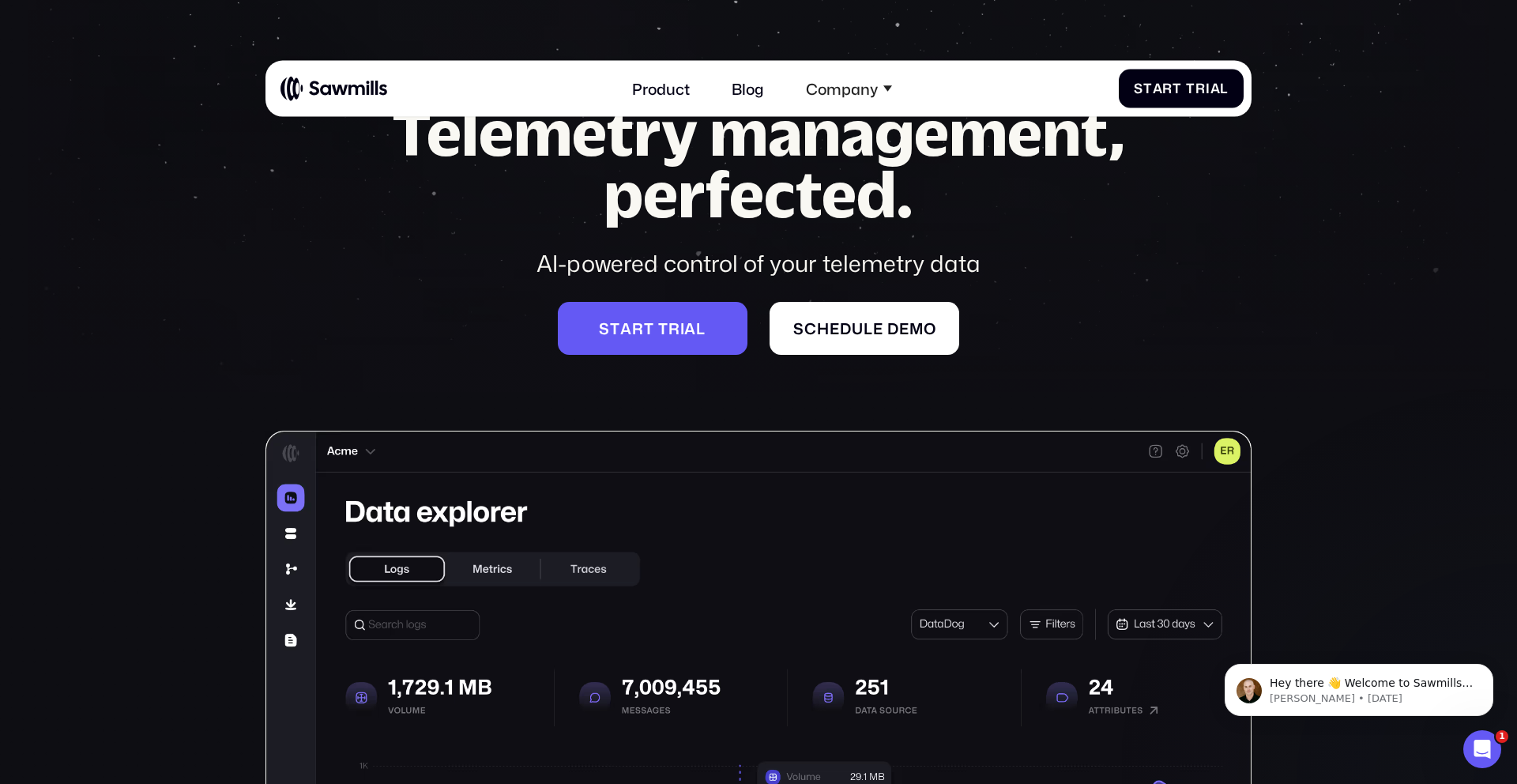
scroll to position [0, 0]
